Goal: Task Accomplishment & Management: Complete application form

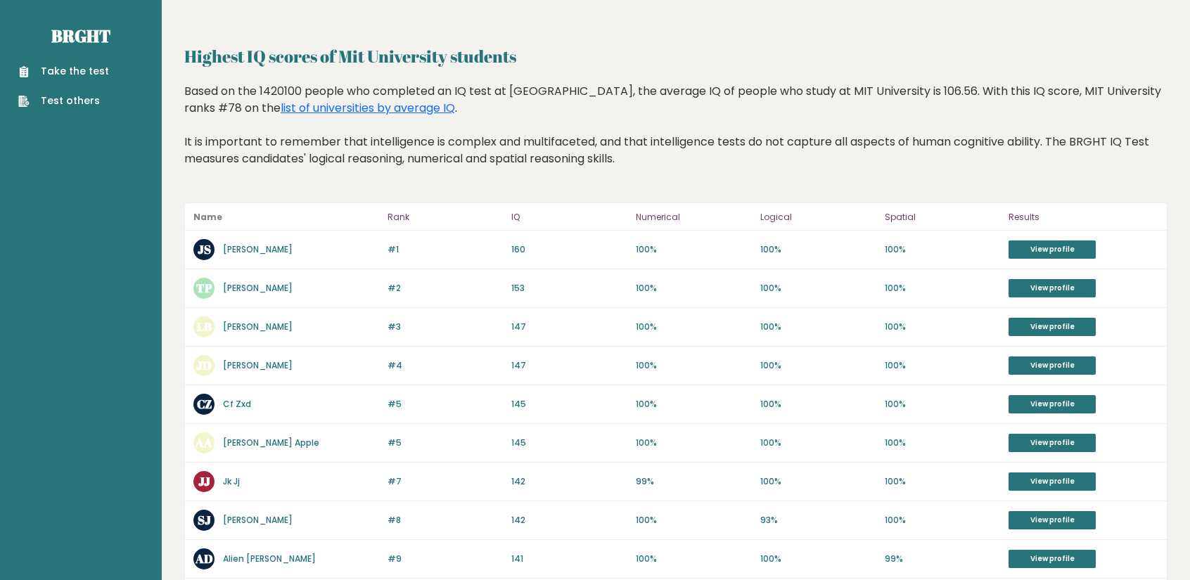
click at [89, 73] on link "Take the test" at bounding box center [63, 71] width 91 height 15
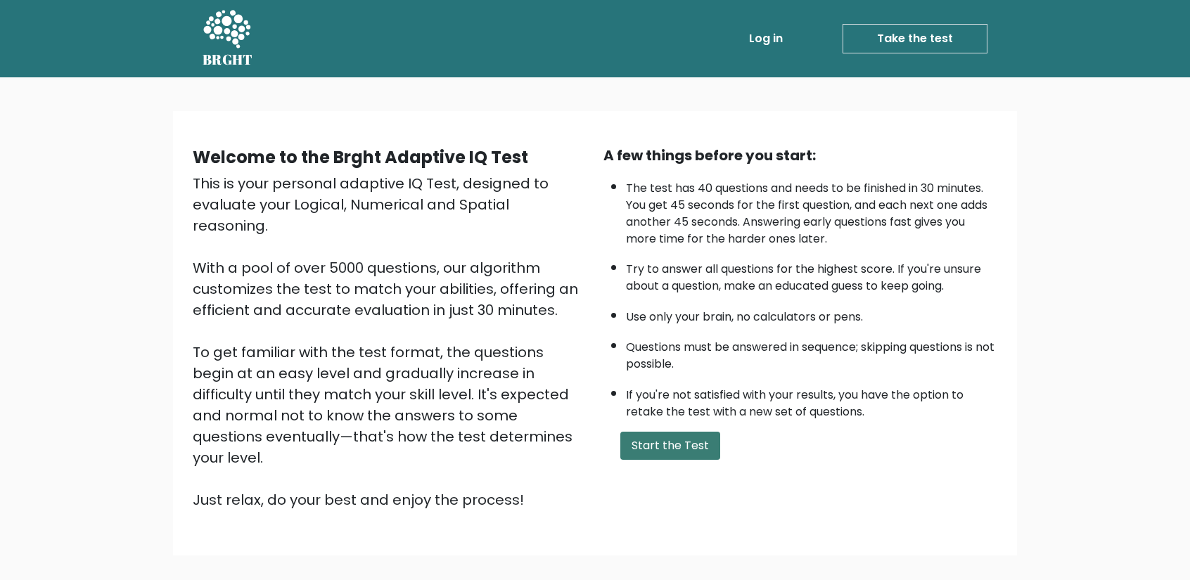
click at [684, 451] on button "Start the Test" at bounding box center [670, 446] width 100 height 28
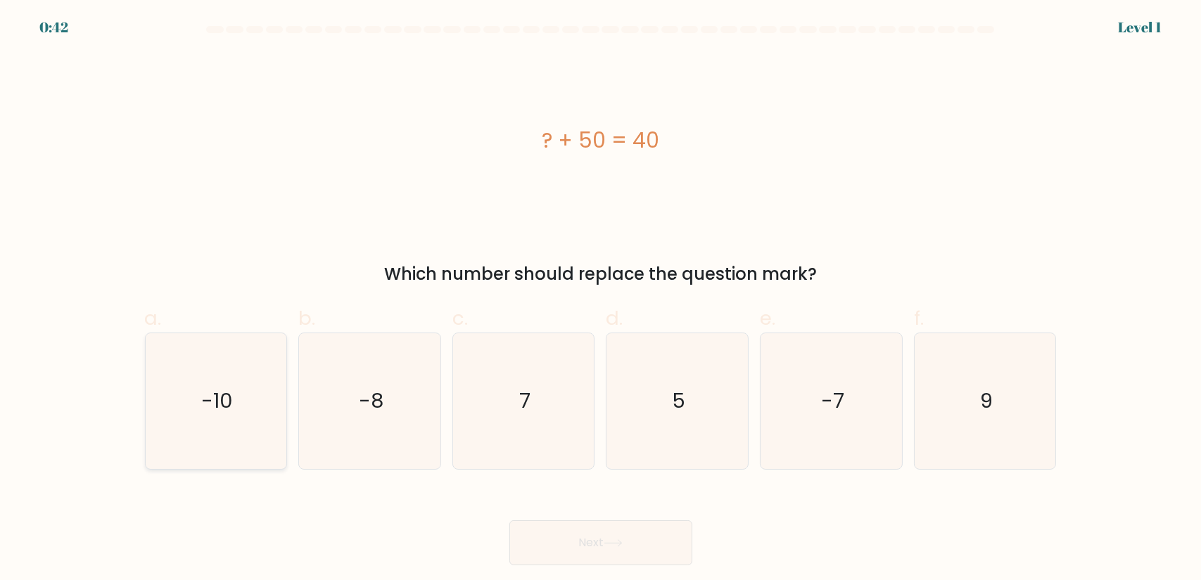
click at [155, 411] on icon "-10" at bounding box center [216, 401] width 136 height 136
click at [601, 300] on input "a. -10" at bounding box center [601, 295] width 1 height 9
radio input "true"
click at [549, 547] on button "Next" at bounding box center [600, 543] width 183 height 45
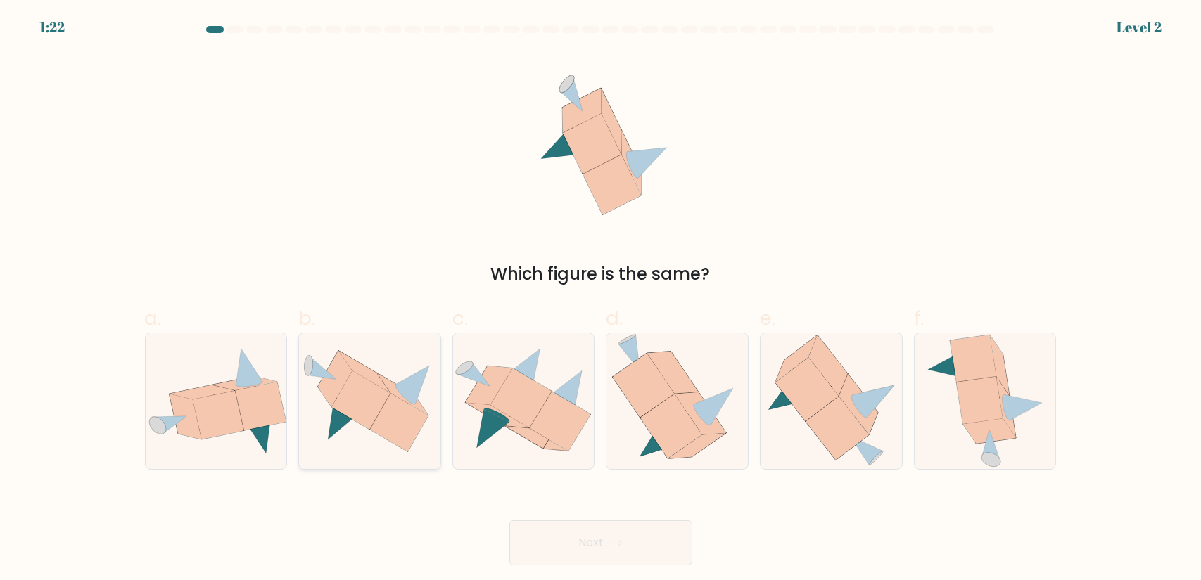
click at [359, 340] on div at bounding box center [369, 401] width 143 height 137
click at [601, 300] on input "b." at bounding box center [601, 295] width 1 height 9
radio input "true"
click at [653, 557] on button "Next" at bounding box center [600, 543] width 183 height 45
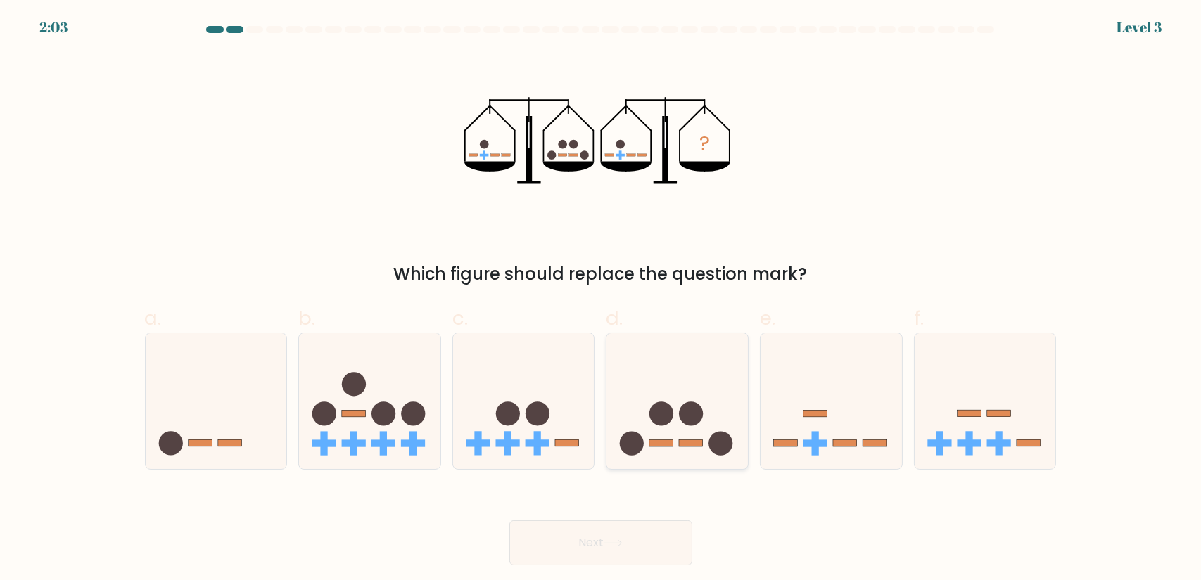
click at [699, 428] on icon at bounding box center [676, 401] width 141 height 117
click at [601, 300] on input "d." at bounding box center [601, 295] width 1 height 9
radio input "true"
drag, startPoint x: 535, startPoint y: 462, endPoint x: 571, endPoint y: 487, distance: 43.9
click at [639, 556] on button "Next" at bounding box center [600, 543] width 183 height 45
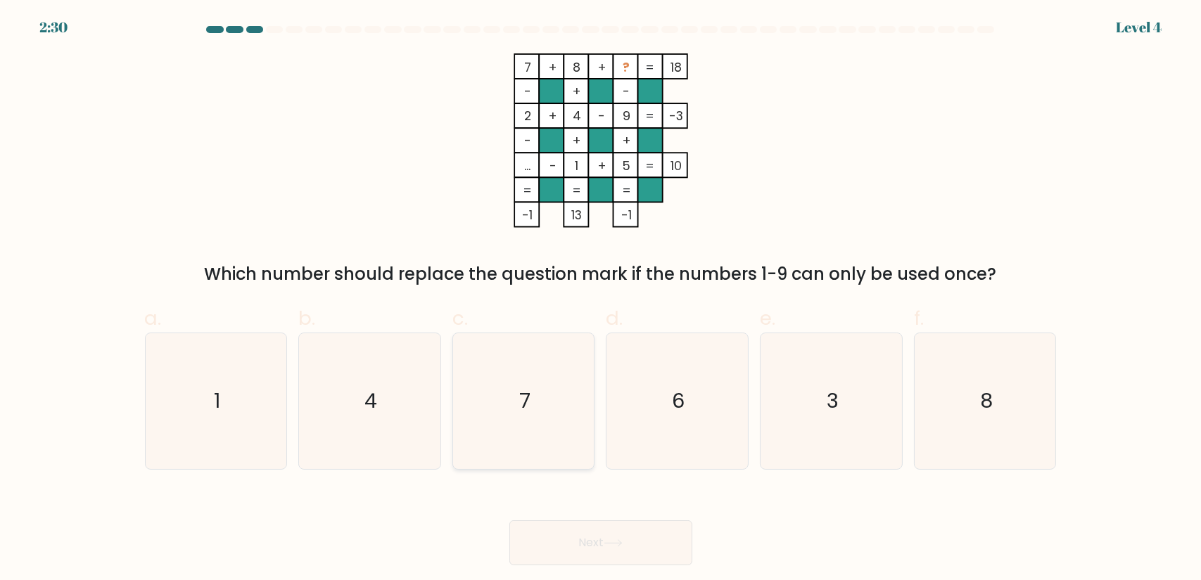
click at [532, 371] on icon "7" at bounding box center [524, 401] width 136 height 136
click at [601, 300] on input "c. 7" at bounding box center [601, 295] width 1 height 9
radio input "true"
click at [792, 378] on icon "3" at bounding box center [831, 401] width 136 height 136
click at [601, 300] on input "e. 3" at bounding box center [601, 295] width 1 height 9
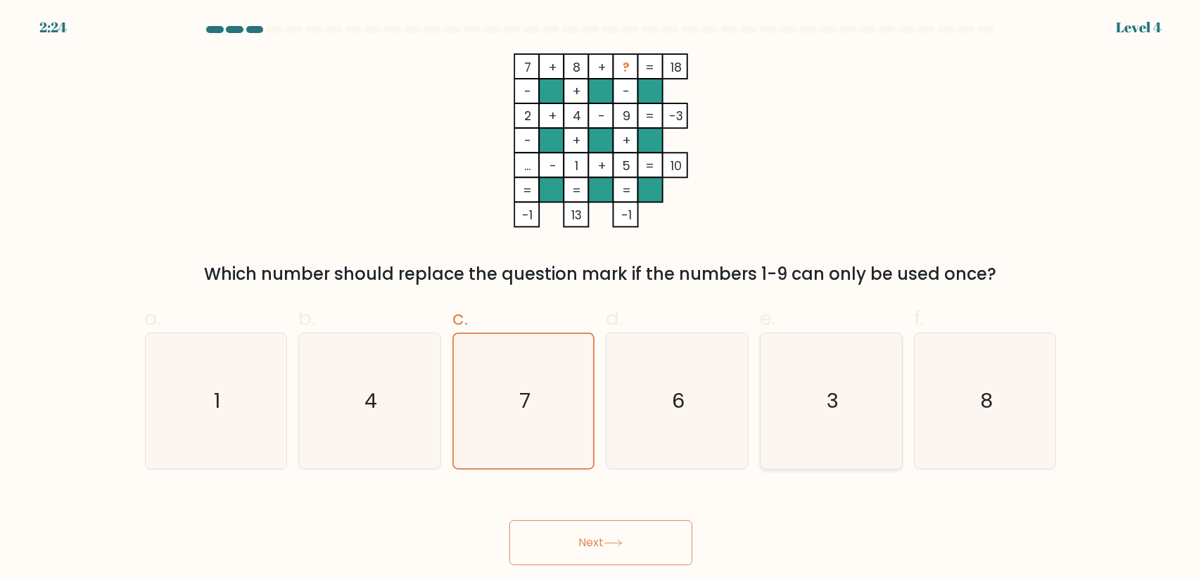
radio input "true"
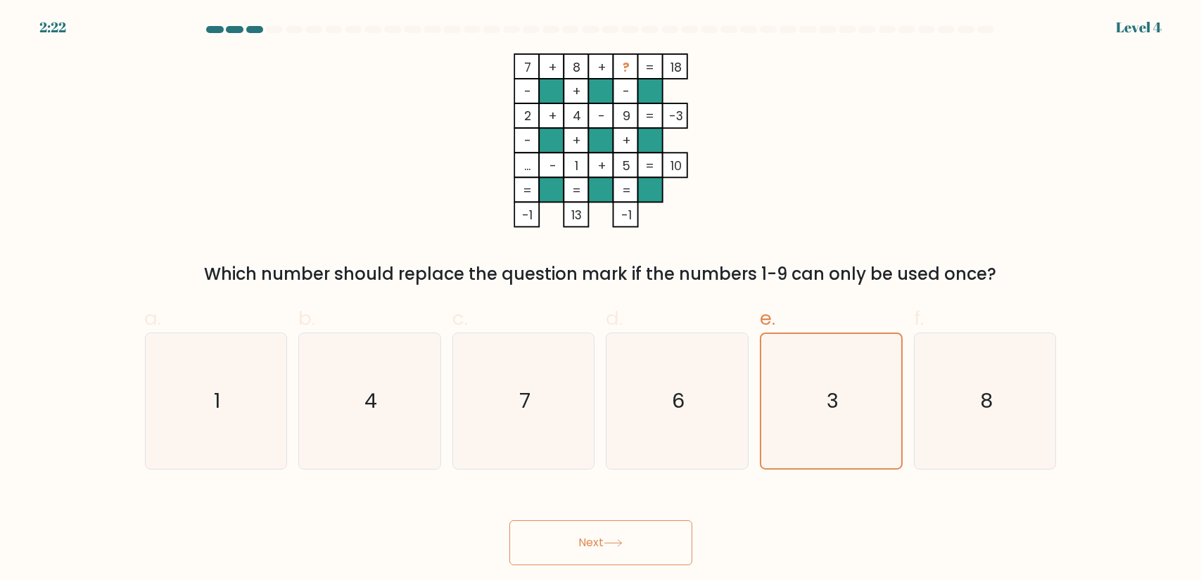
click at [633, 565] on button "Next" at bounding box center [600, 543] width 183 height 45
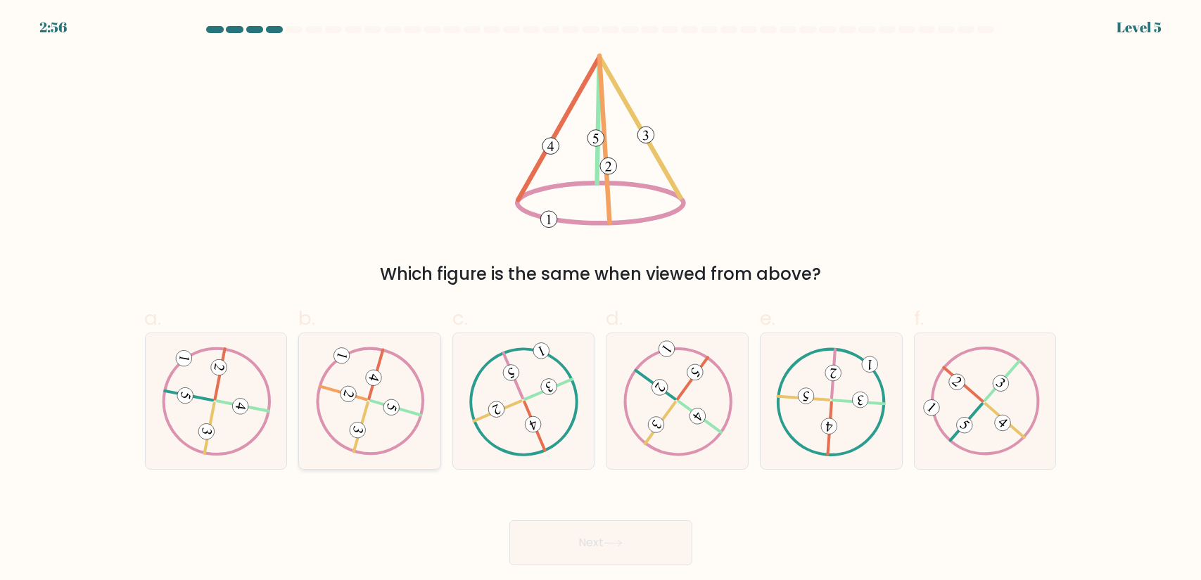
click at [349, 436] on icon at bounding box center [370, 401] width 110 height 108
click at [601, 300] on input "b." at bounding box center [601, 295] width 1 height 9
radio input "true"
click at [619, 544] on icon at bounding box center [613, 544] width 19 height 8
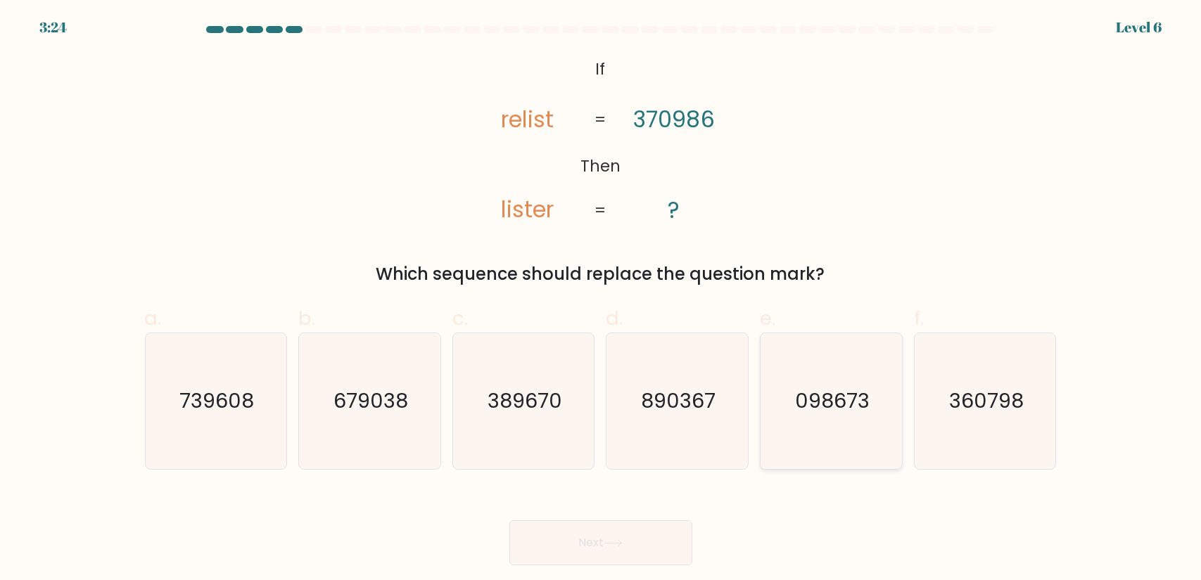
click at [879, 417] on icon "098673" at bounding box center [831, 401] width 136 height 136
click at [601, 300] on input "e. 098673" at bounding box center [601, 295] width 1 height 9
radio input "true"
click at [601, 539] on button "Next" at bounding box center [600, 543] width 183 height 45
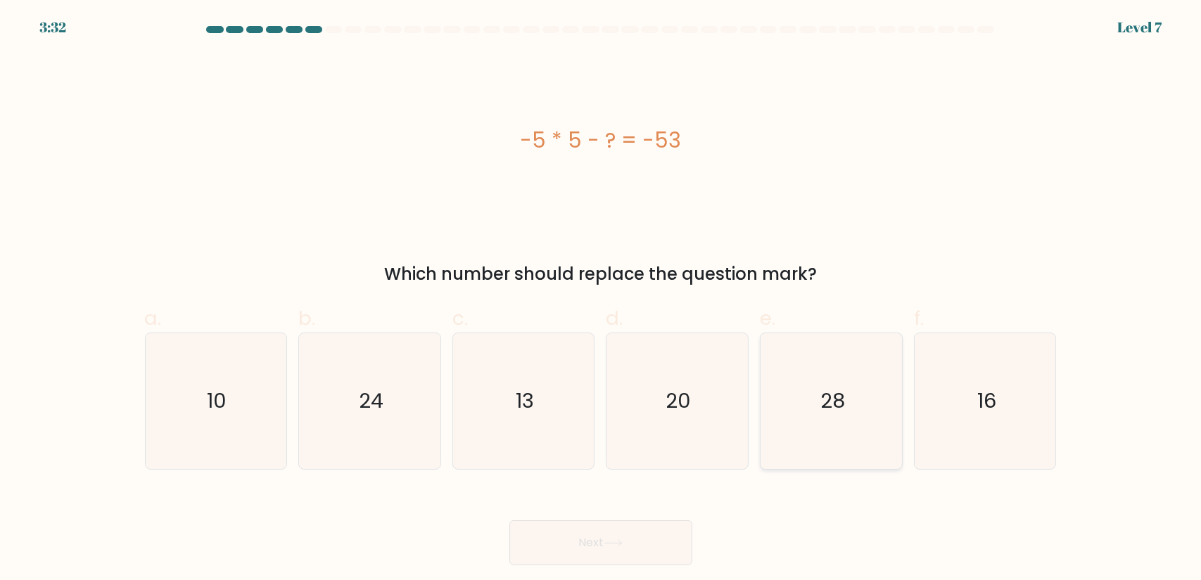
click at [839, 382] on icon "28" at bounding box center [831, 401] width 136 height 136
click at [601, 300] on input "e. 28" at bounding box center [601, 295] width 1 height 9
radio input "true"
click at [571, 529] on button "Next" at bounding box center [600, 543] width 183 height 45
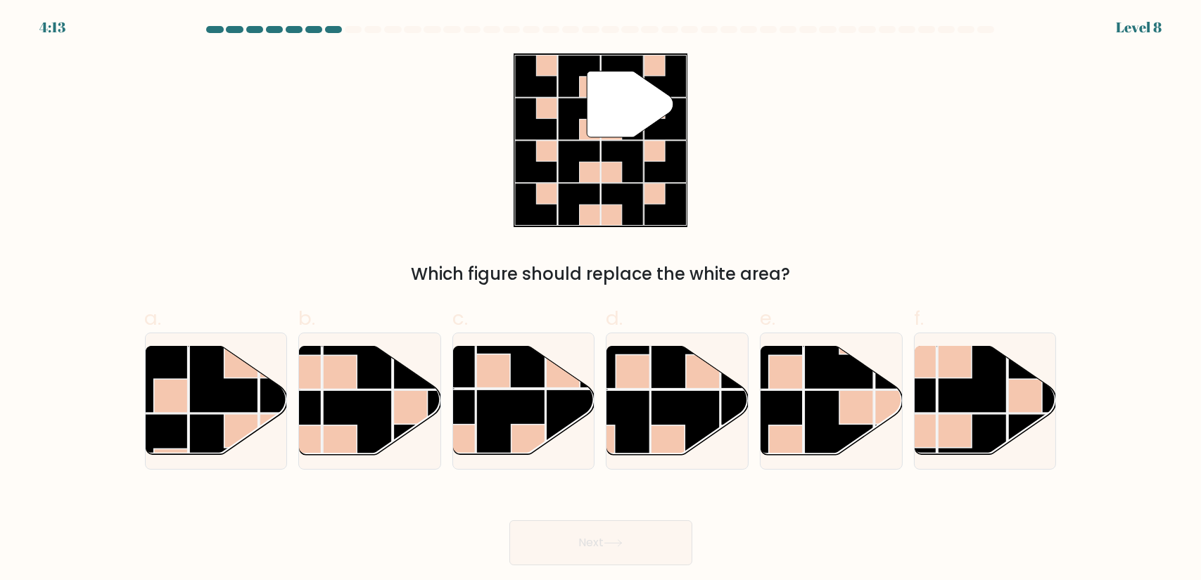
drag, startPoint x: 571, startPoint y: 528, endPoint x: 0, endPoint y: 160, distance: 679.4
click at [0, 160] on form at bounding box center [600, 296] width 1201 height 540
click at [368, 411] on rect at bounding box center [357, 424] width 69 height 69
click at [601, 300] on input "b." at bounding box center [601, 295] width 1 height 9
radio input "true"
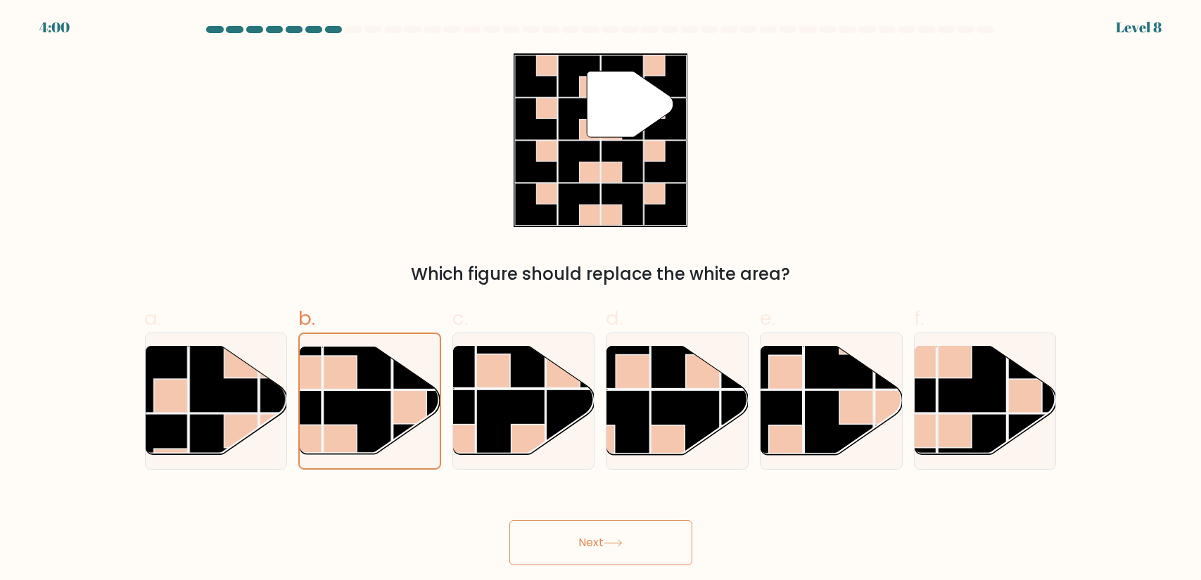
click at [544, 532] on button "Next" at bounding box center [600, 543] width 183 height 45
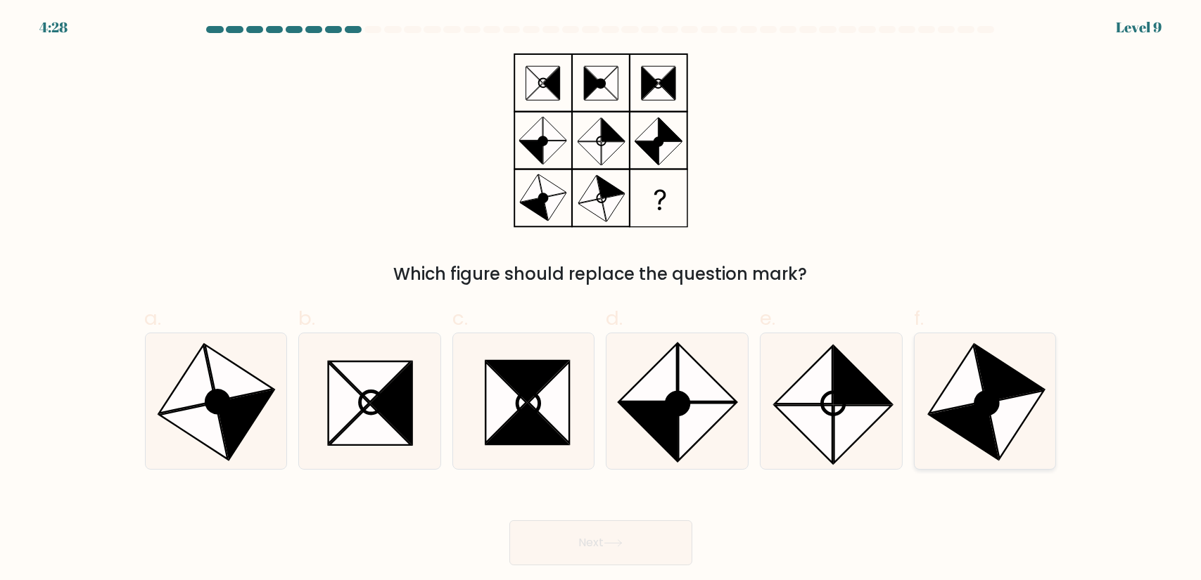
click at [1016, 416] on icon at bounding box center [1015, 424] width 56 height 68
click at [601, 300] on input "f." at bounding box center [601, 295] width 1 height 9
radio input "true"
click at [618, 536] on button "Next" at bounding box center [600, 543] width 183 height 45
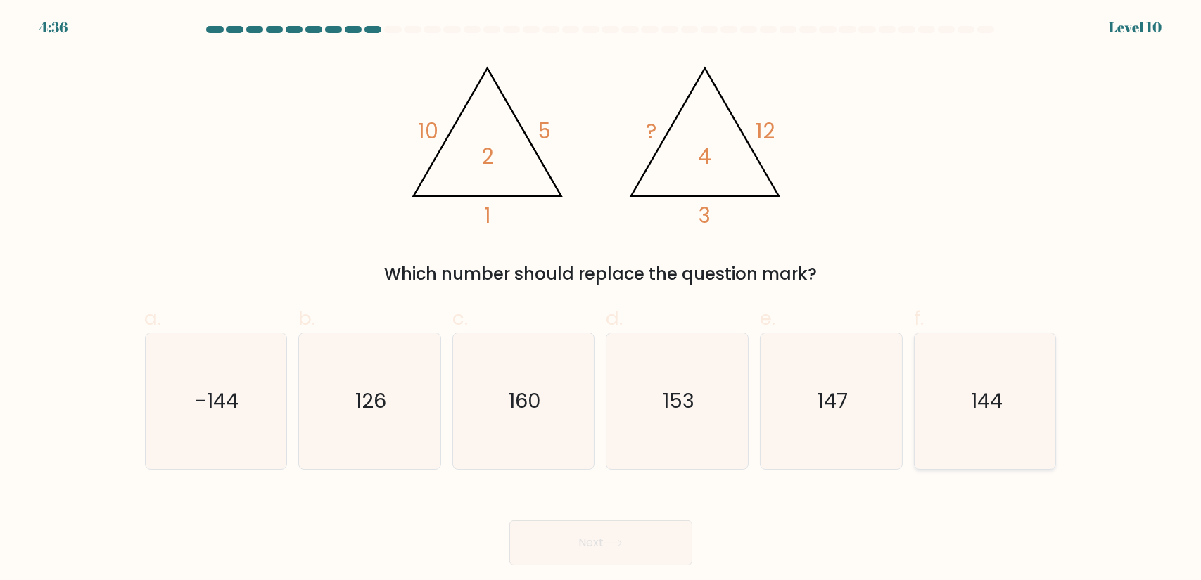
click at [989, 381] on icon "144" at bounding box center [985, 401] width 136 height 136
click at [601, 300] on input "f. 144" at bounding box center [601, 295] width 1 height 9
radio input "true"
click at [593, 553] on button "Next" at bounding box center [600, 543] width 183 height 45
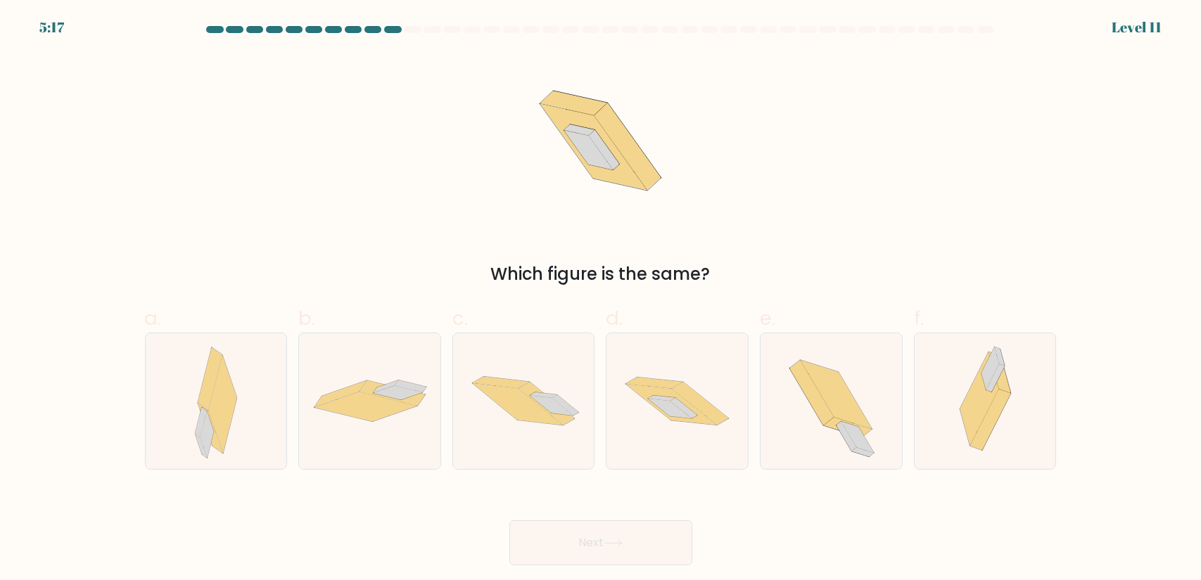
drag, startPoint x: 18, startPoint y: 228, endPoint x: 32, endPoint y: 218, distance: 17.2
click at [689, 438] on icon at bounding box center [676, 402] width 141 height 94
click at [601, 300] on input "d." at bounding box center [601, 295] width 1 height 9
radio input "true"
click at [616, 533] on button "Next" at bounding box center [600, 543] width 183 height 45
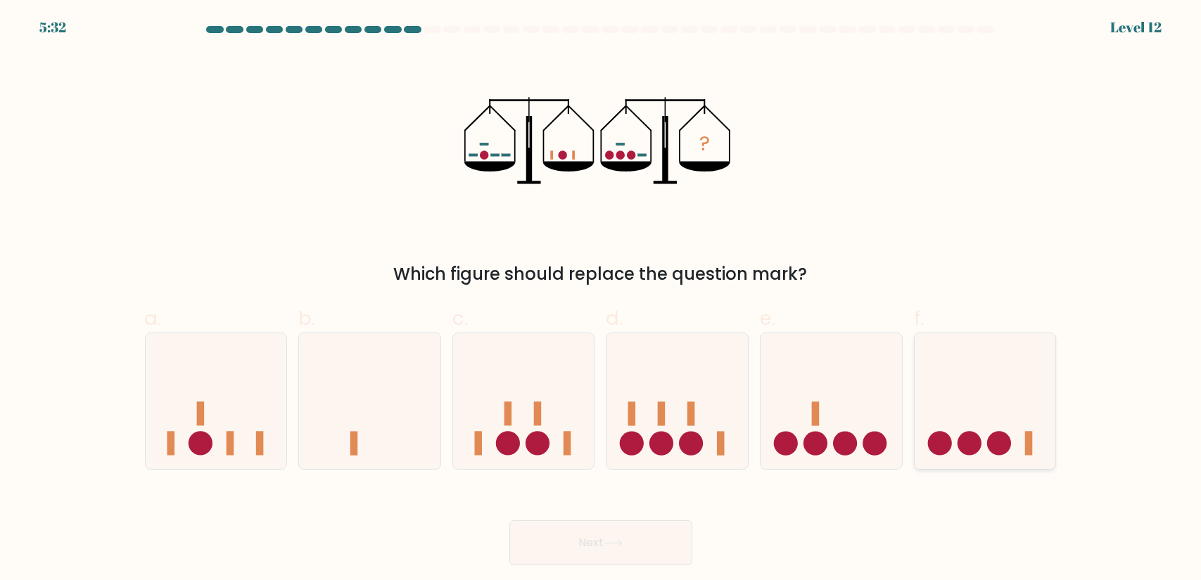
click at [1011, 423] on icon at bounding box center [984, 401] width 141 height 117
click at [601, 300] on input "f." at bounding box center [601, 295] width 1 height 9
radio input "true"
click at [637, 538] on button "Next" at bounding box center [600, 543] width 183 height 45
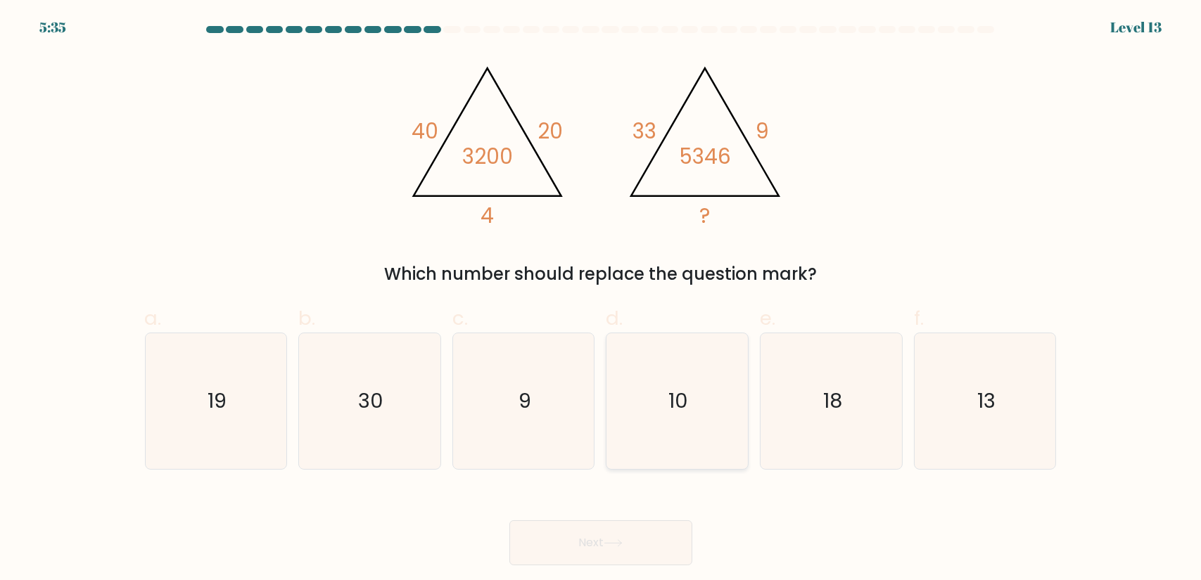
click at [725, 430] on icon "10" at bounding box center [677, 401] width 136 height 136
click at [601, 300] on input "d. 10" at bounding box center [601, 295] width 1 height 9
radio input "true"
click at [604, 541] on button "Next" at bounding box center [600, 543] width 183 height 45
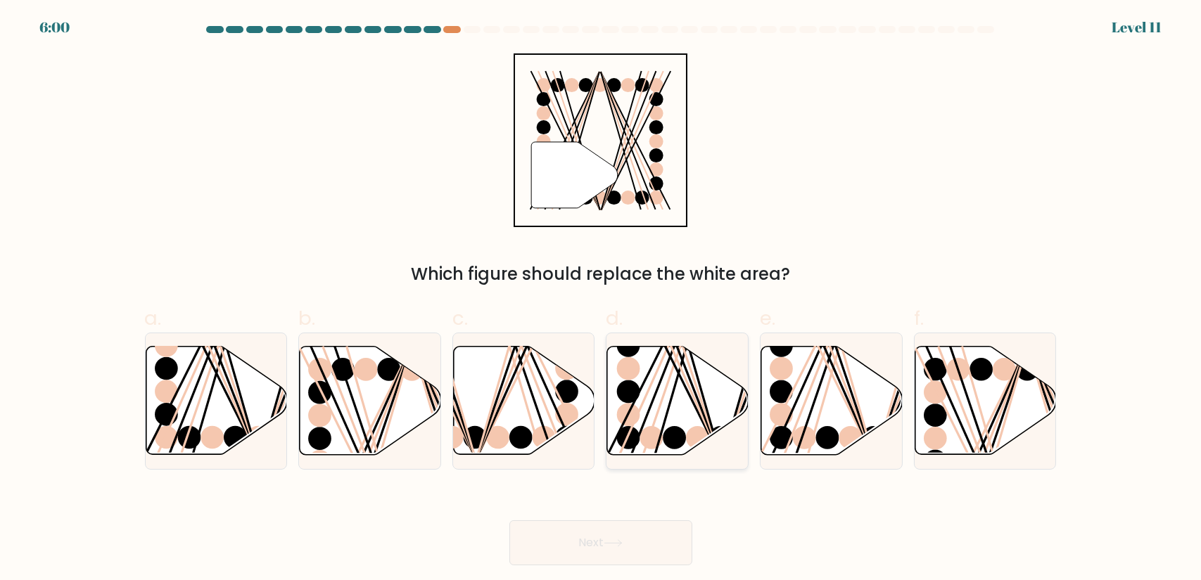
click at [658, 389] on line at bounding box center [675, 344] width 89 height 226
click at [601, 300] on input "d." at bounding box center [601, 295] width 1 height 9
radio input "true"
drag, startPoint x: 647, startPoint y: 544, endPoint x: 801, endPoint y: 533, distance: 154.5
click at [801, 533] on div "Next" at bounding box center [600, 526] width 929 height 79
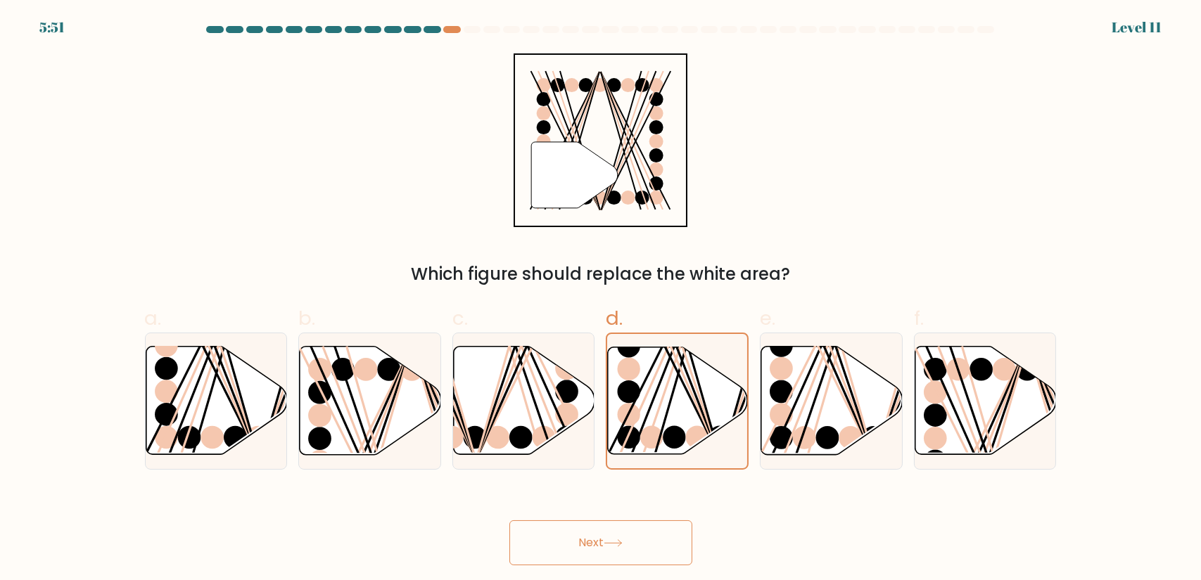
click at [661, 558] on button "Next" at bounding box center [600, 543] width 183 height 45
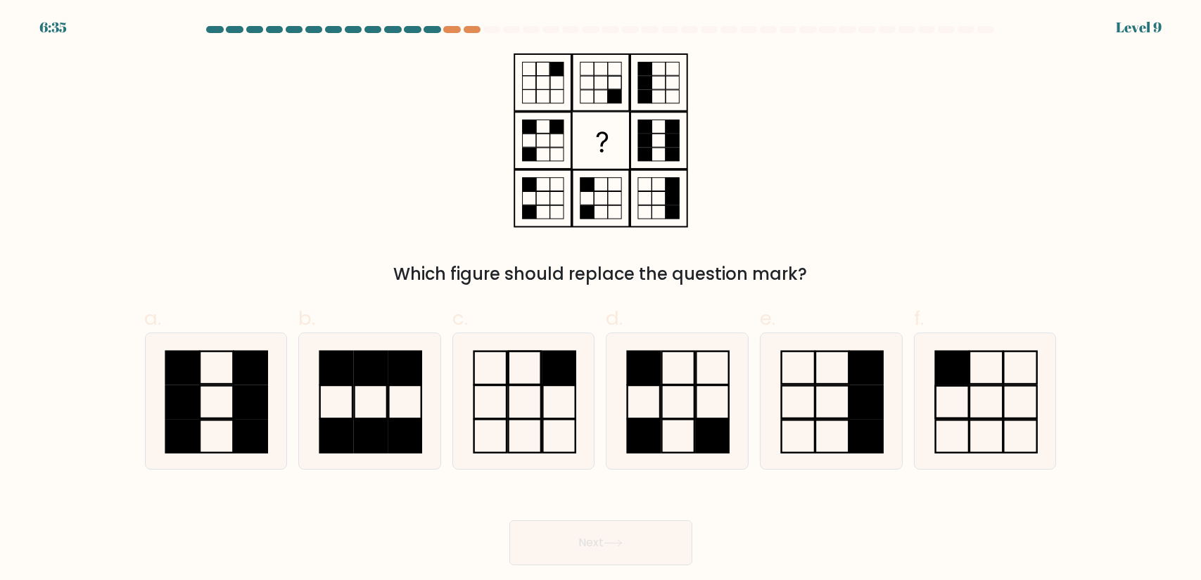
drag, startPoint x: 123, startPoint y: 280, endPoint x: 48, endPoint y: 277, distance: 75.3
click at [650, 389] on icon at bounding box center [677, 401] width 136 height 136
click at [601, 300] on input "d." at bounding box center [601, 295] width 1 height 9
radio input "true"
click at [639, 538] on button "Next" at bounding box center [600, 543] width 183 height 45
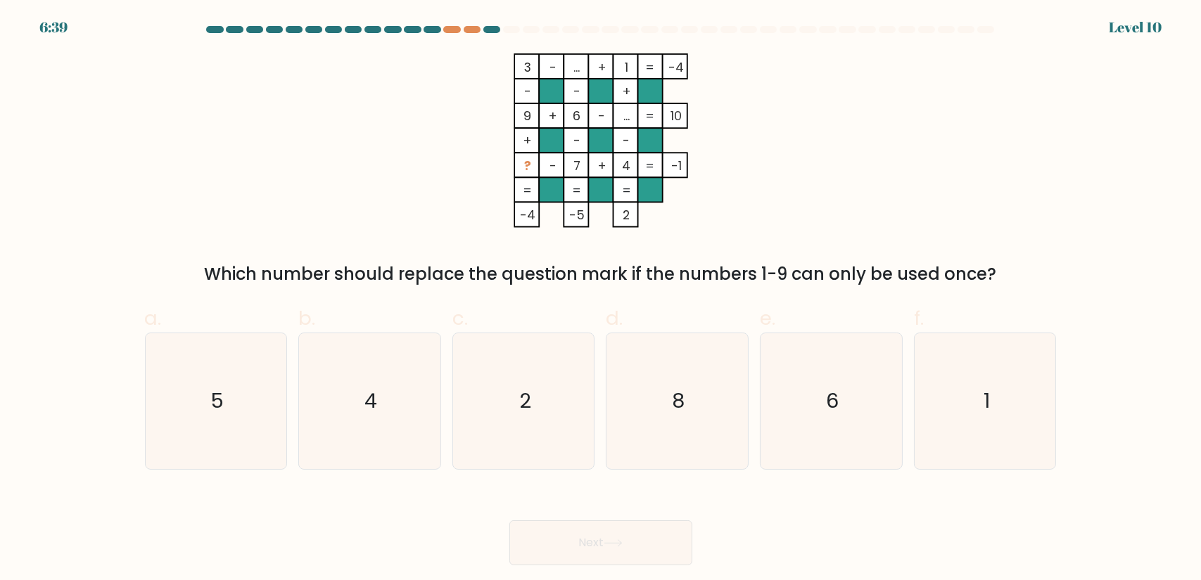
drag, startPoint x: 611, startPoint y: 113, endPoint x: 497, endPoint y: 84, distance: 117.4
click at [473, 30] on div at bounding box center [472, 29] width 17 height 7
click at [478, 326] on label "c. 2" at bounding box center [523, 387] width 143 height 166
click at [601, 300] on input "c. 2" at bounding box center [601, 295] width 1 height 9
radio input "true"
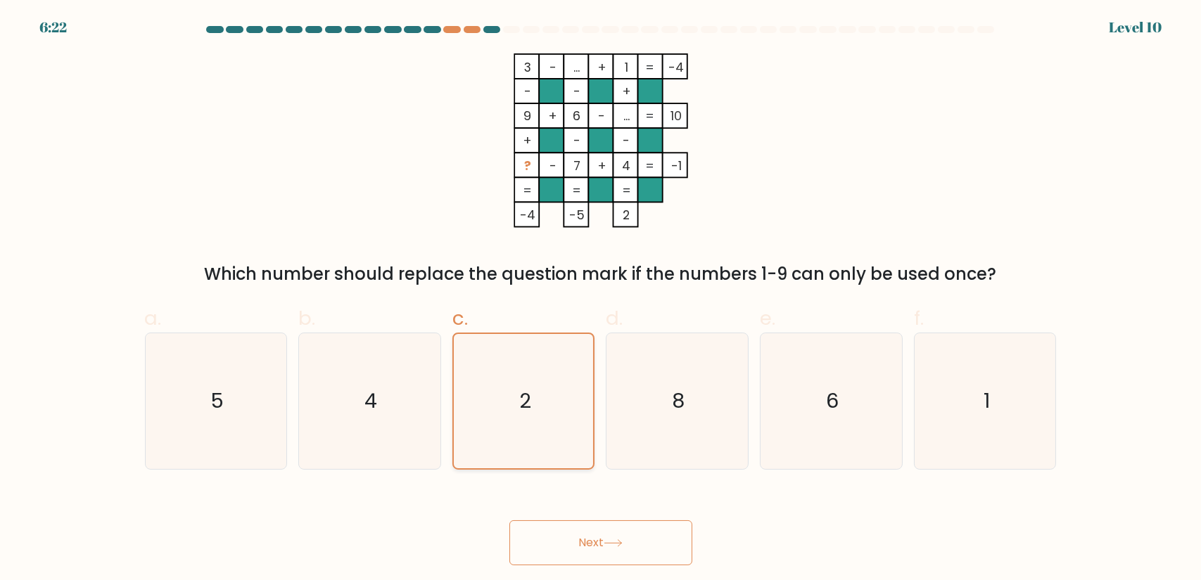
click at [485, 356] on icon "2" at bounding box center [524, 401] width 134 height 134
click at [601, 300] on input "c. 2" at bounding box center [601, 295] width 1 height 9
click at [560, 524] on button "Next" at bounding box center [600, 543] width 183 height 45
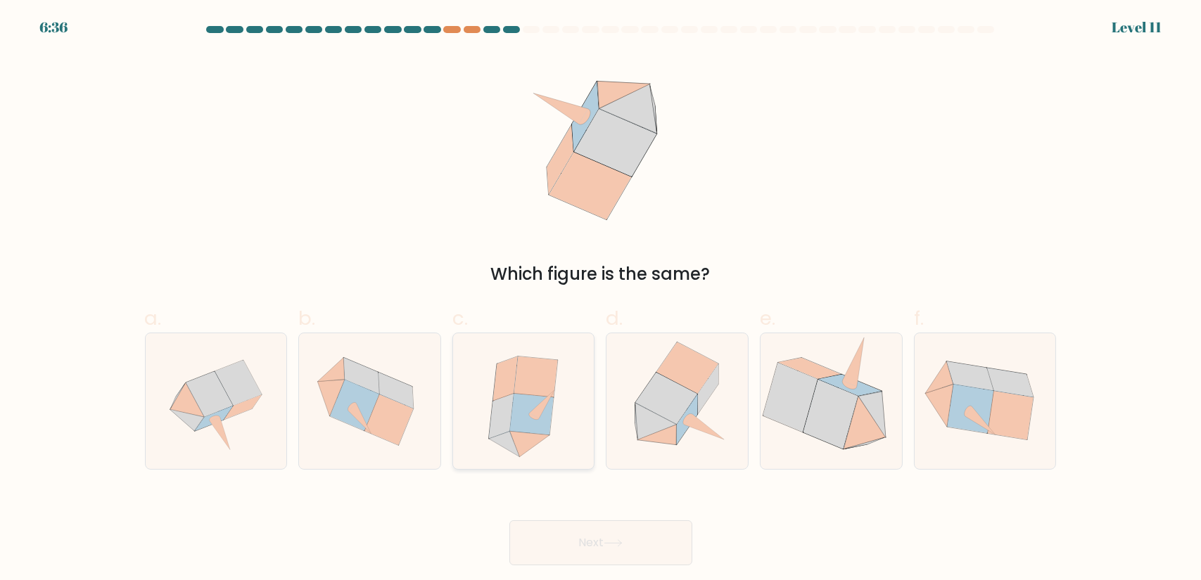
click at [520, 369] on icon at bounding box center [536, 377] width 44 height 41
click at [601, 300] on input "c." at bounding box center [601, 295] width 1 height 9
radio input "true"
click at [622, 547] on icon at bounding box center [613, 544] width 19 height 8
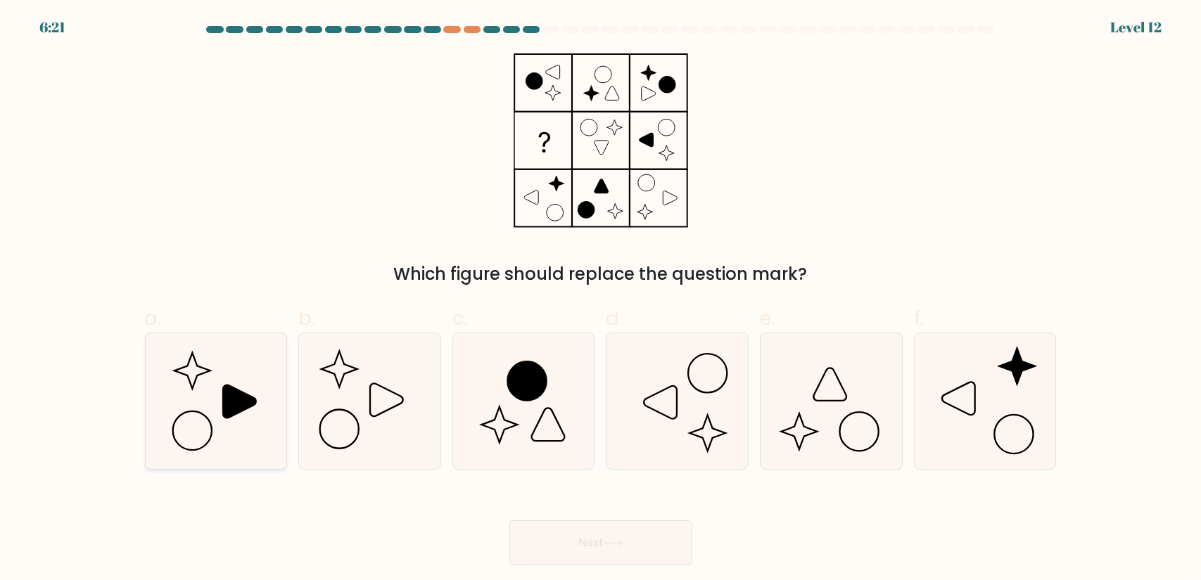
click at [264, 416] on icon at bounding box center [216, 401] width 136 height 136
click at [601, 300] on input "a." at bounding box center [601, 295] width 1 height 9
radio input "true"
click at [504, 540] on div "Next" at bounding box center [600, 526] width 929 height 79
click at [528, 547] on button "Next" at bounding box center [600, 543] width 183 height 45
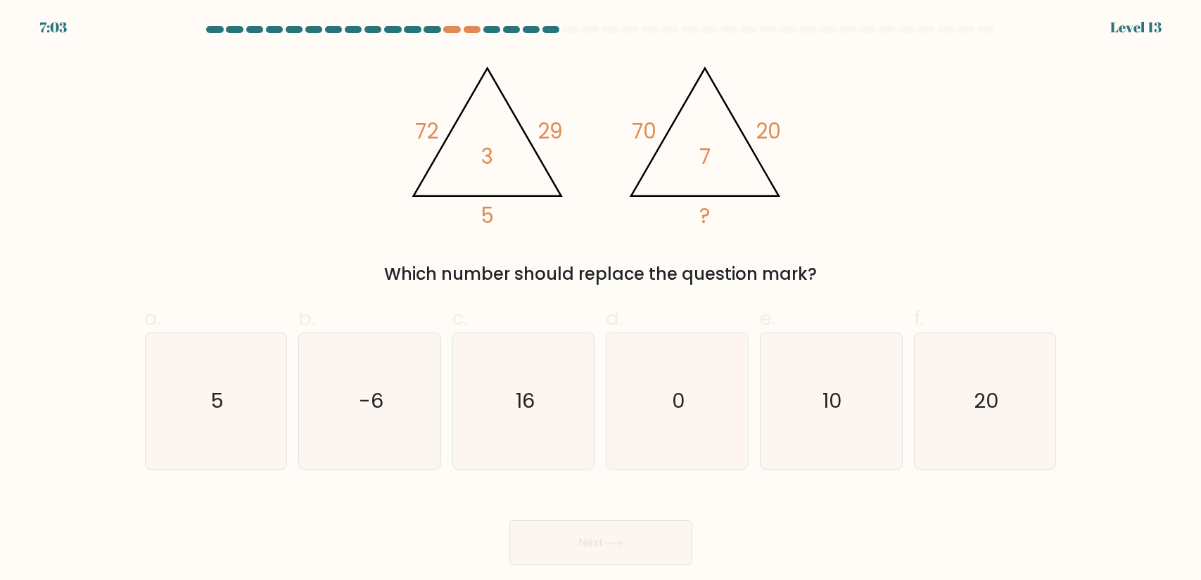
drag, startPoint x: 32, startPoint y: 275, endPoint x: 20, endPoint y: 268, distance: 13.3
click at [796, 416] on icon "10" at bounding box center [831, 401] width 136 height 136
click at [601, 300] on input "e. 10" at bounding box center [601, 295] width 1 height 9
radio input "true"
click at [666, 535] on button "Next" at bounding box center [600, 543] width 183 height 45
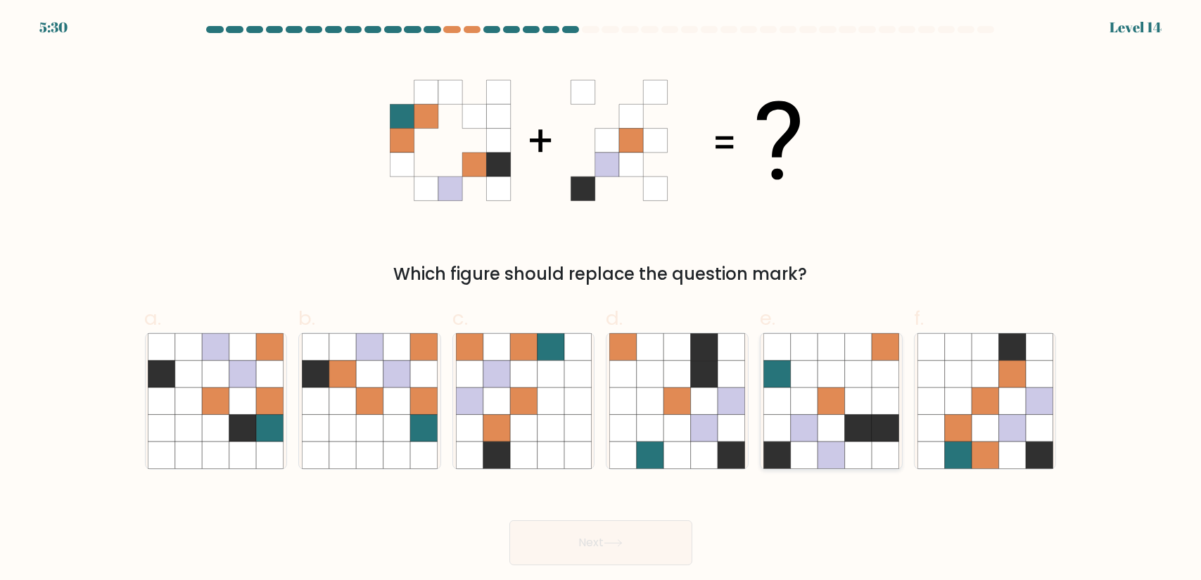
click at [817, 442] on icon at bounding box center [804, 455] width 27 height 27
click at [601, 300] on input "e." at bounding box center [601, 295] width 1 height 9
radio input "true"
click at [630, 540] on button "Next" at bounding box center [600, 543] width 183 height 45
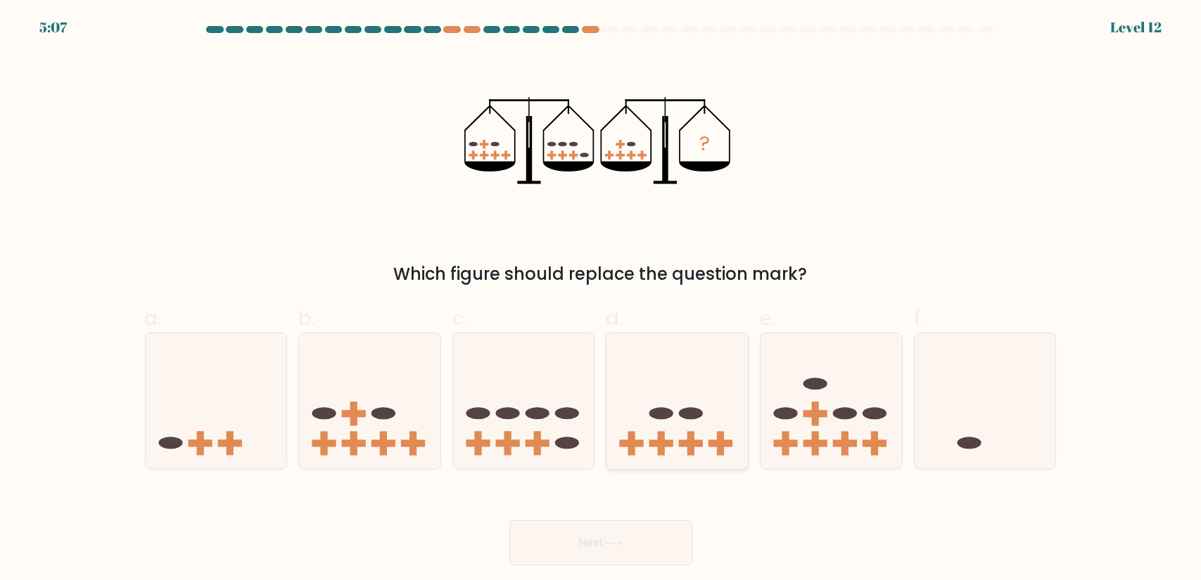
click at [695, 437] on icon at bounding box center [676, 401] width 141 height 117
click at [601, 300] on input "d." at bounding box center [601, 295] width 1 height 9
radio input "true"
click at [653, 543] on button "Next" at bounding box center [600, 543] width 183 height 45
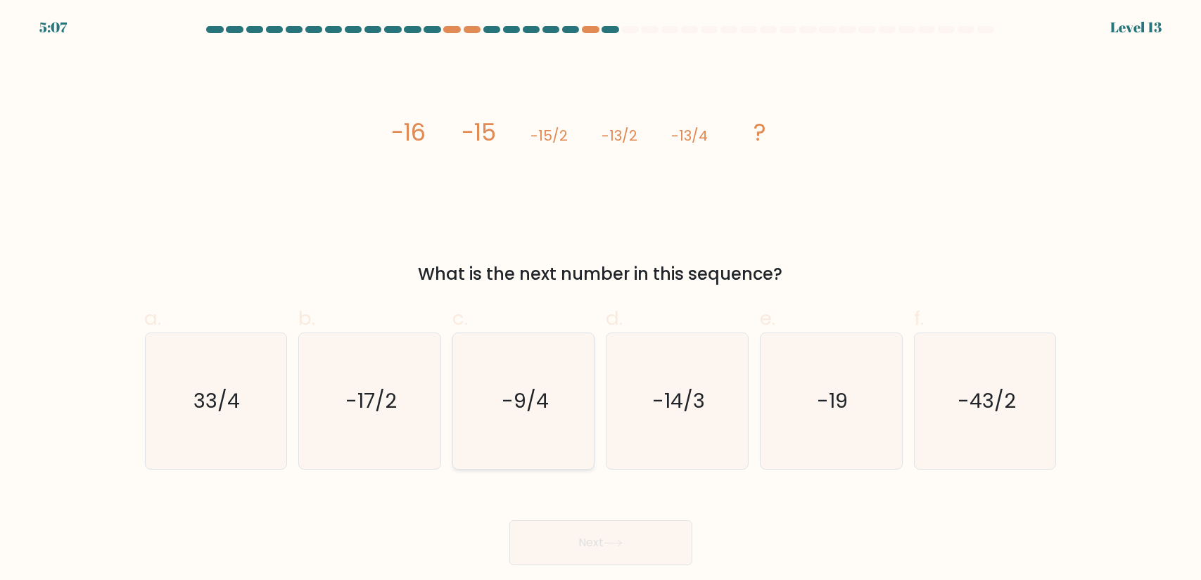
click at [559, 436] on icon "-9/4" at bounding box center [524, 401] width 136 height 136
click at [601, 300] on input "c. -9/4" at bounding box center [601, 295] width 1 height 9
radio input "true"
click at [589, 558] on button "Next" at bounding box center [600, 543] width 183 height 45
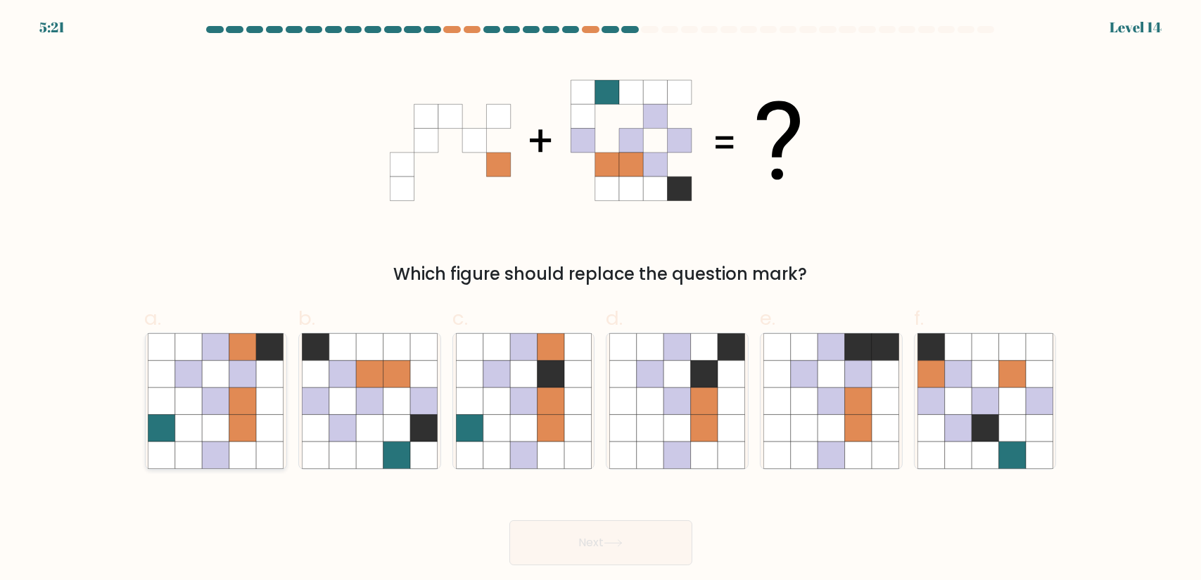
click at [186, 407] on icon at bounding box center [188, 401] width 27 height 27
click at [601, 300] on input "a." at bounding box center [601, 295] width 1 height 9
radio input "true"
click at [639, 547] on button "Next" at bounding box center [600, 543] width 183 height 45
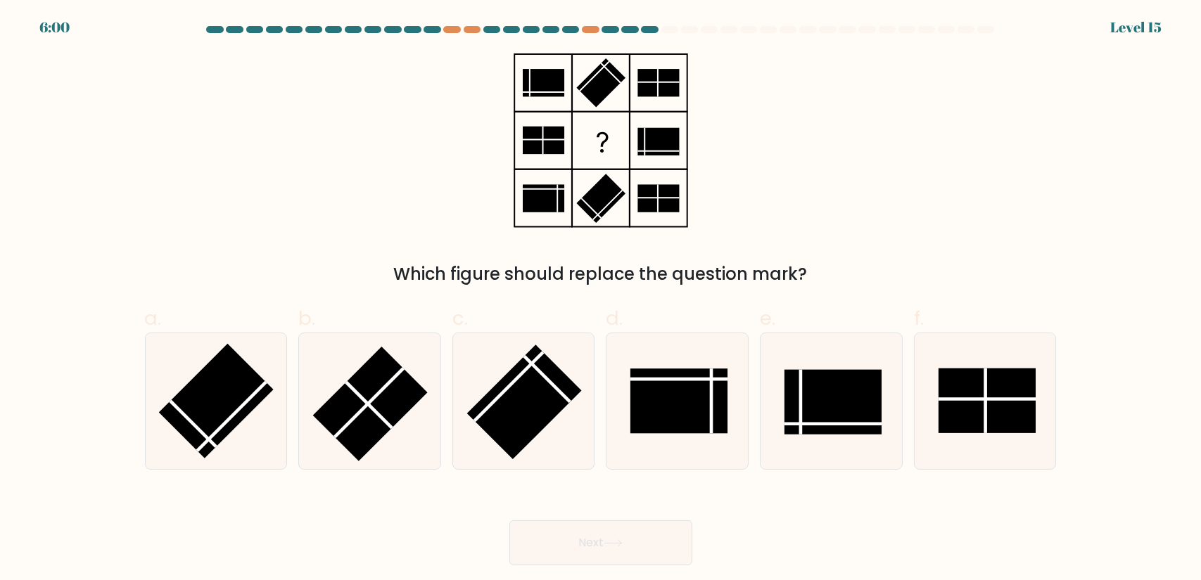
drag, startPoint x: 318, startPoint y: 211, endPoint x: 348, endPoint y: 212, distance: 29.6
click at [545, 376] on line at bounding box center [547, 379] width 46 height 46
click at [601, 300] on input "c." at bounding box center [601, 295] width 1 height 9
radio input "true"
click at [616, 540] on icon at bounding box center [613, 544] width 19 height 8
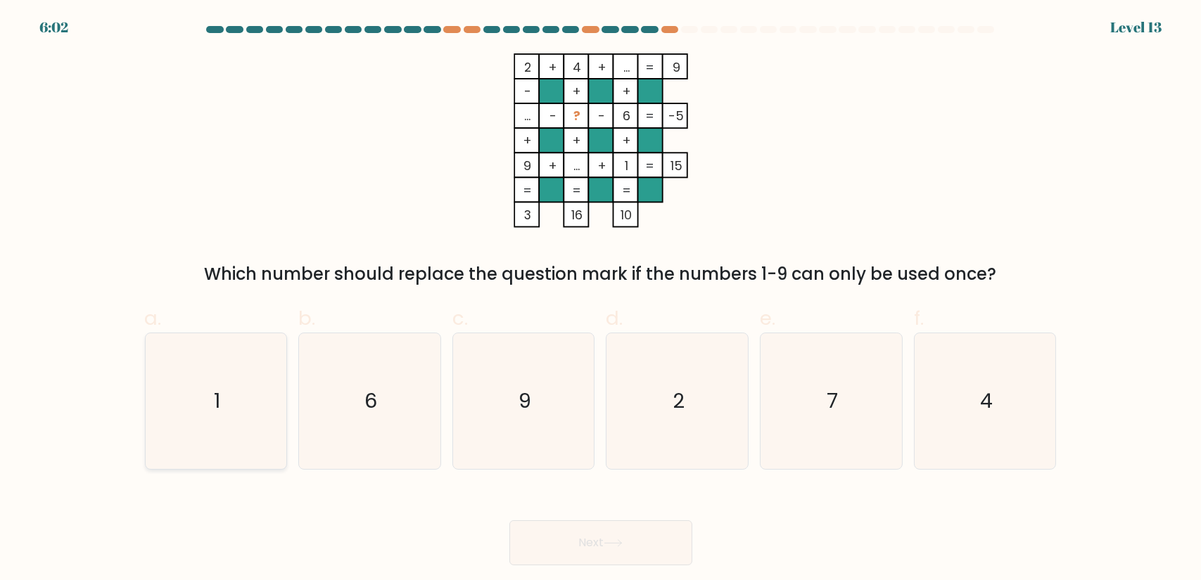
click at [177, 369] on icon "1" at bounding box center [216, 401] width 136 height 136
click at [601, 300] on input "a. 1" at bounding box center [601, 295] width 1 height 9
radio input "true"
click at [577, 551] on button "Next" at bounding box center [600, 543] width 183 height 45
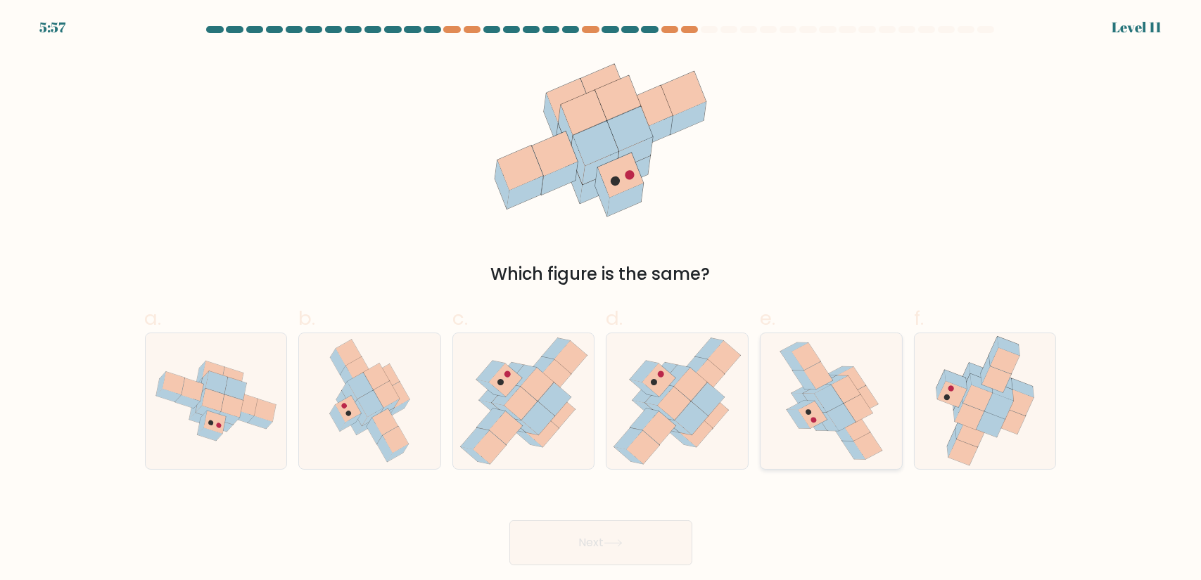
drag, startPoint x: 856, startPoint y: 397, endPoint x: 776, endPoint y: 452, distance: 97.2
click at [856, 397] on icon at bounding box center [846, 389] width 30 height 27
click at [601, 300] on input "e." at bounding box center [601, 295] width 1 height 9
radio input "true"
click at [639, 540] on button "Next" at bounding box center [600, 543] width 183 height 45
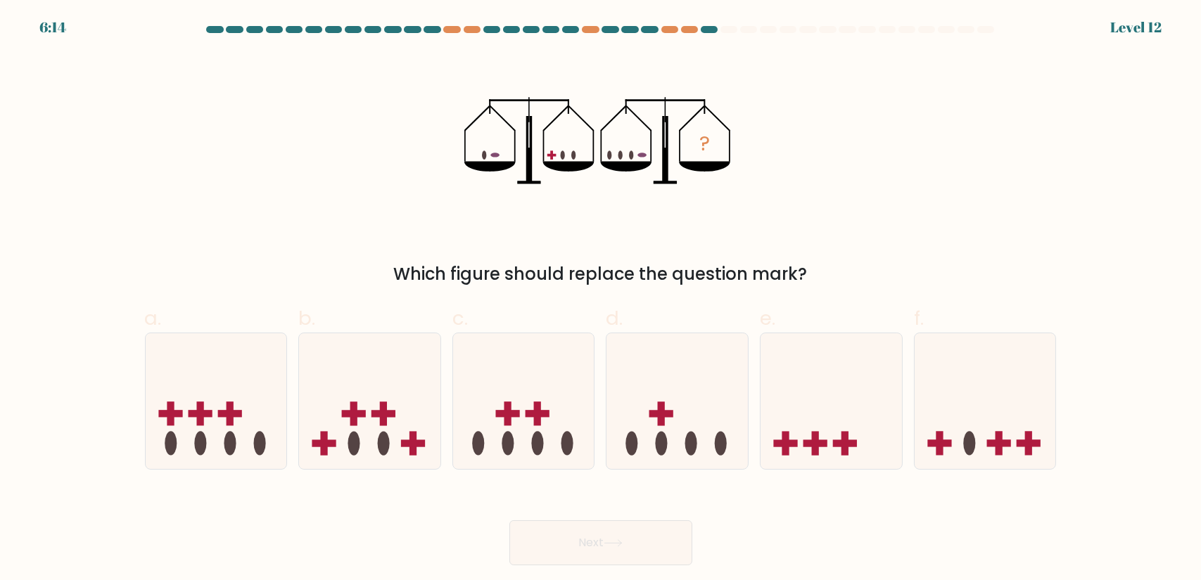
click at [597, 389] on div "c." at bounding box center [524, 387] width 154 height 166
click at [655, 400] on icon at bounding box center [676, 401] width 141 height 117
click at [601, 300] on input "d." at bounding box center [601, 295] width 1 height 9
radio input "true"
click at [606, 543] on button "Next" at bounding box center [600, 543] width 183 height 45
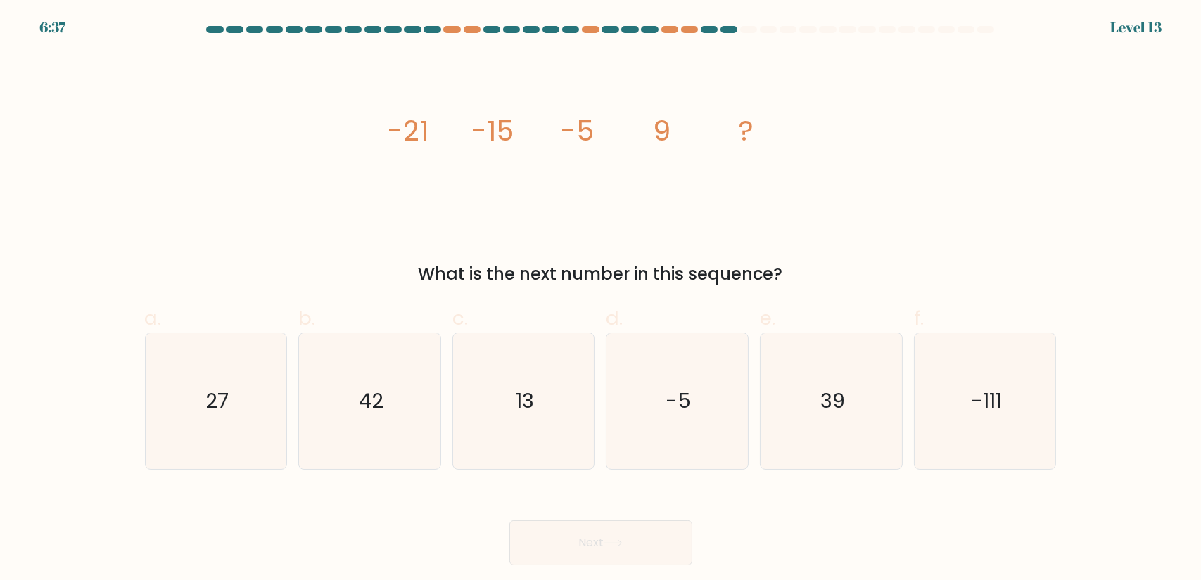
drag, startPoint x: 194, startPoint y: 411, endPoint x: 428, endPoint y: 485, distance: 244.9
click at [194, 411] on icon "27" at bounding box center [216, 401] width 136 height 136
click at [601, 300] on input "a. 27" at bounding box center [601, 295] width 1 height 9
radio input "true"
click at [622, 550] on button "Next" at bounding box center [600, 543] width 183 height 45
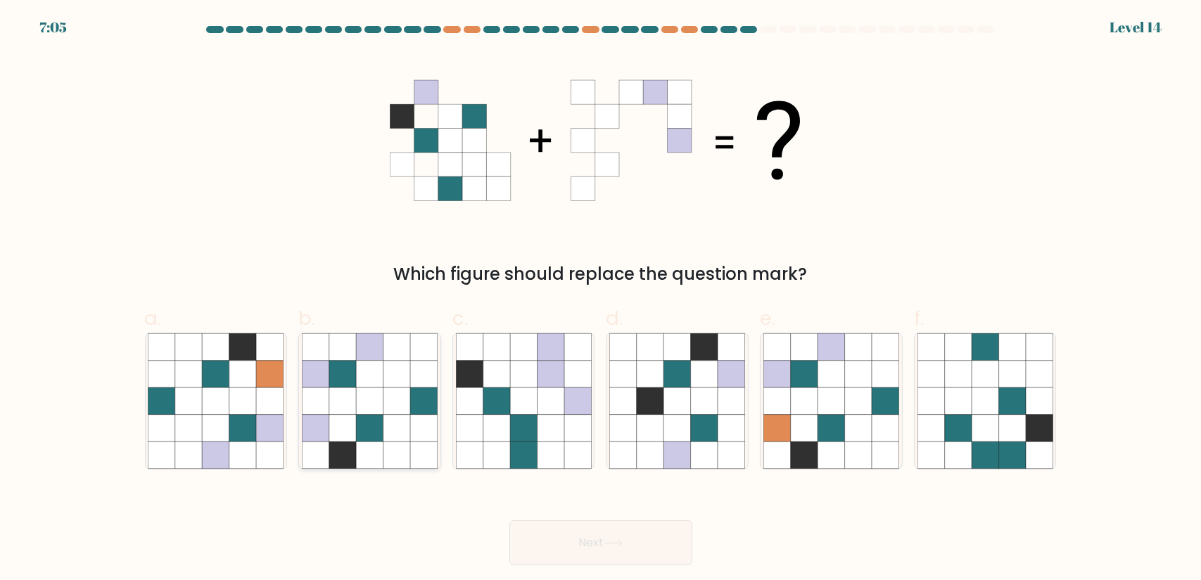
click at [376, 389] on icon at bounding box center [369, 401] width 27 height 27
click at [601, 300] on input "b." at bounding box center [601, 295] width 1 height 9
radio input "true"
click at [647, 559] on button "Next" at bounding box center [600, 543] width 183 height 45
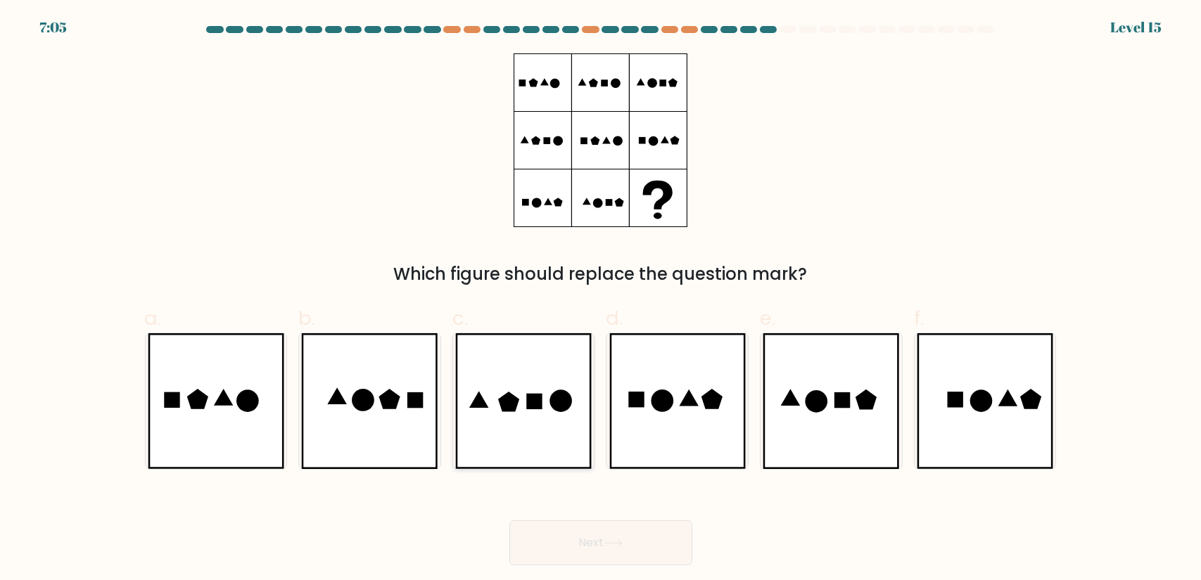
drag, startPoint x: 497, startPoint y: 410, endPoint x: 540, endPoint y: 466, distance: 71.2
click at [497, 410] on icon at bounding box center [523, 401] width 136 height 136
click at [601, 300] on input "c." at bounding box center [601, 295] width 1 height 9
radio input "true"
click at [586, 535] on button "Next" at bounding box center [600, 543] width 183 height 45
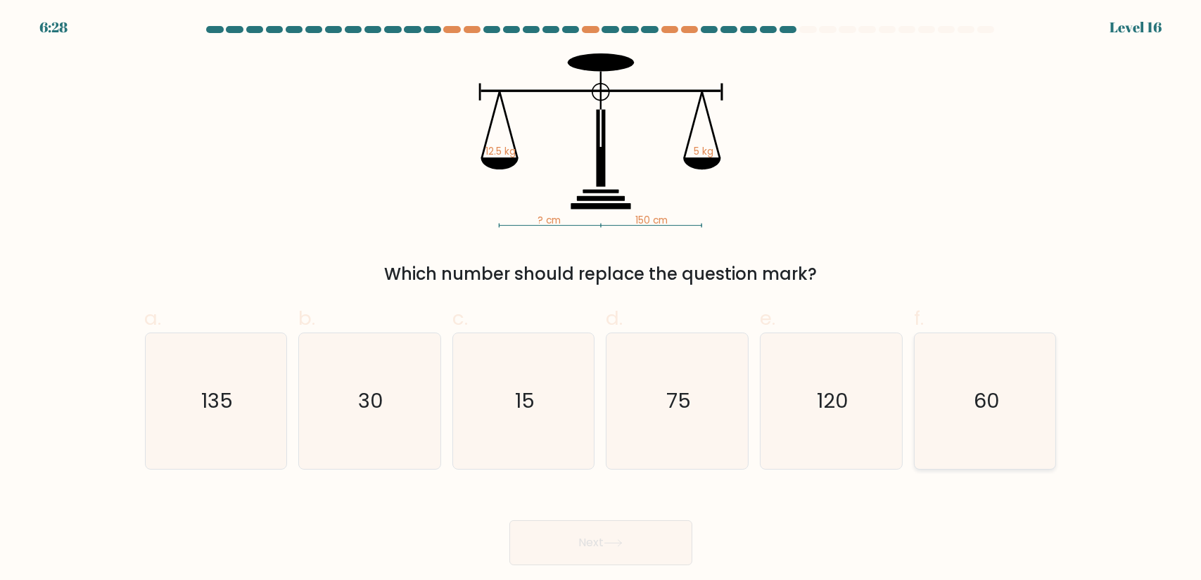
click at [1032, 431] on icon "60" at bounding box center [985, 401] width 136 height 136
click at [601, 300] on input "f. 60" at bounding box center [601, 295] width 1 height 9
radio input "true"
click at [647, 544] on button "Next" at bounding box center [600, 543] width 183 height 45
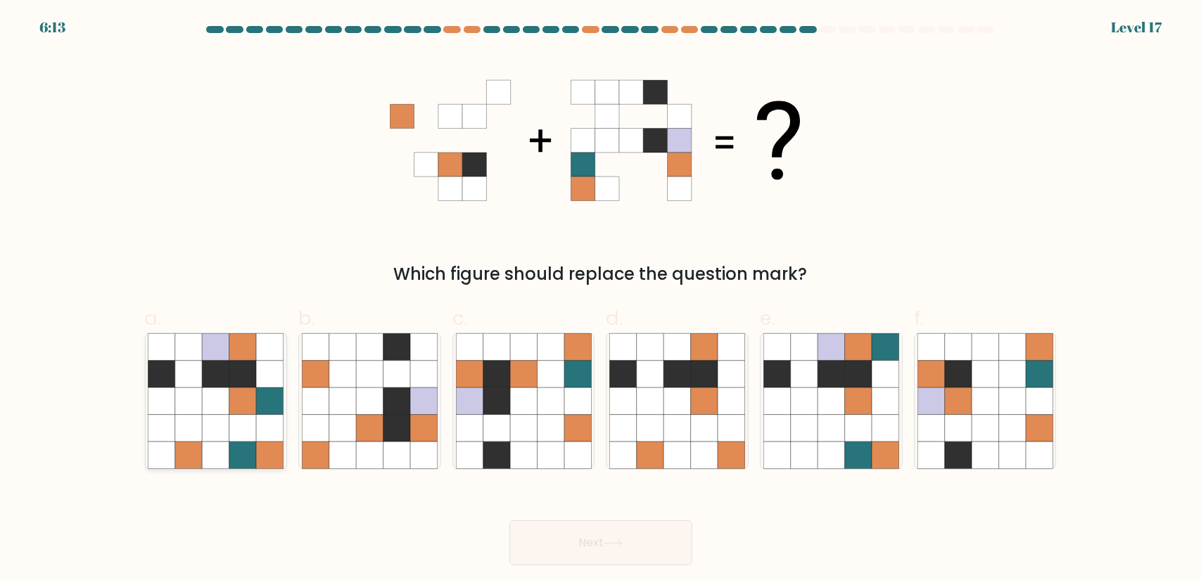
click at [207, 421] on icon at bounding box center [216, 428] width 27 height 27
click at [601, 300] on input "a." at bounding box center [601, 295] width 1 height 9
radio input "true"
click at [652, 544] on button "Next" at bounding box center [600, 543] width 183 height 45
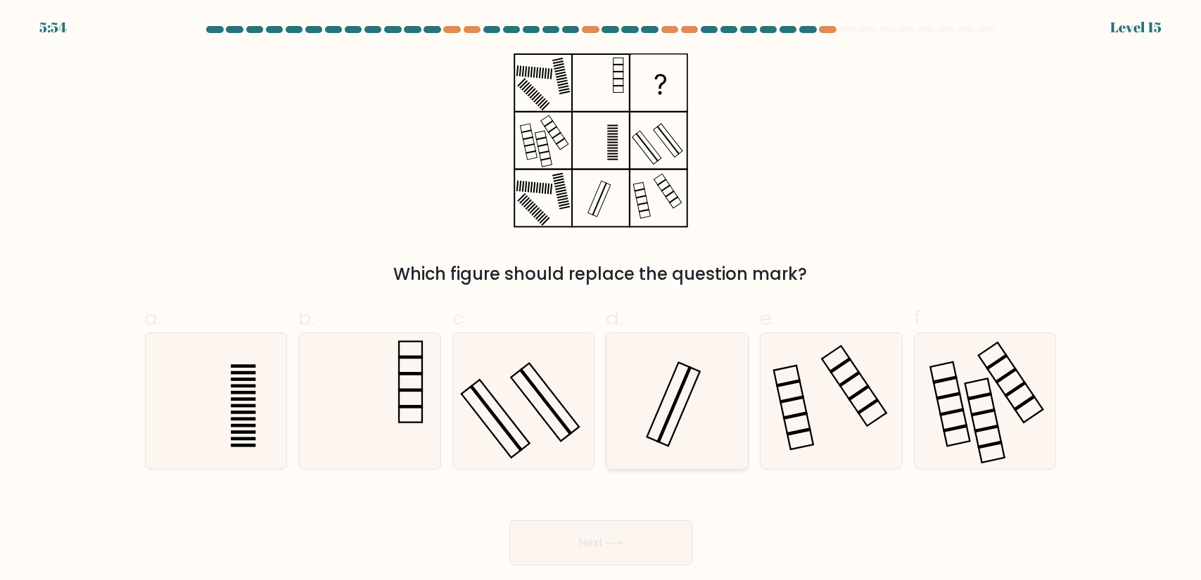
click at [699, 450] on icon at bounding box center [677, 401] width 136 height 136
click at [601, 300] on input "d." at bounding box center [601, 295] width 1 height 9
radio input "true"
click at [634, 544] on button "Next" at bounding box center [600, 543] width 183 height 45
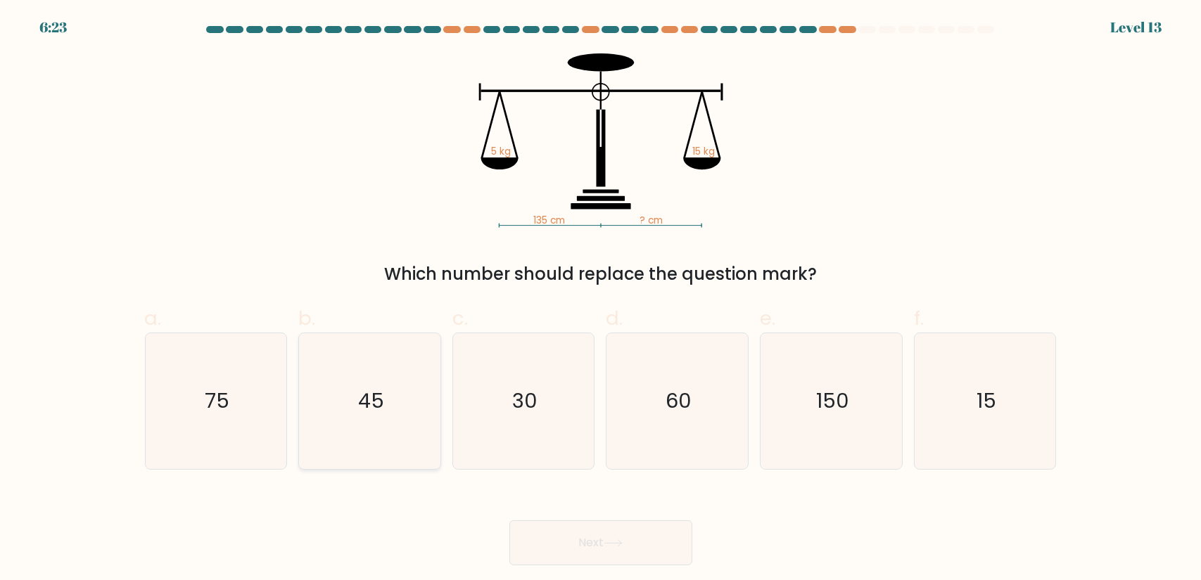
click at [404, 436] on icon "45" at bounding box center [370, 401] width 136 height 136
click at [601, 300] on input "b. 45" at bounding box center [601, 295] width 1 height 9
radio input "true"
click at [626, 552] on button "Next" at bounding box center [600, 543] width 183 height 45
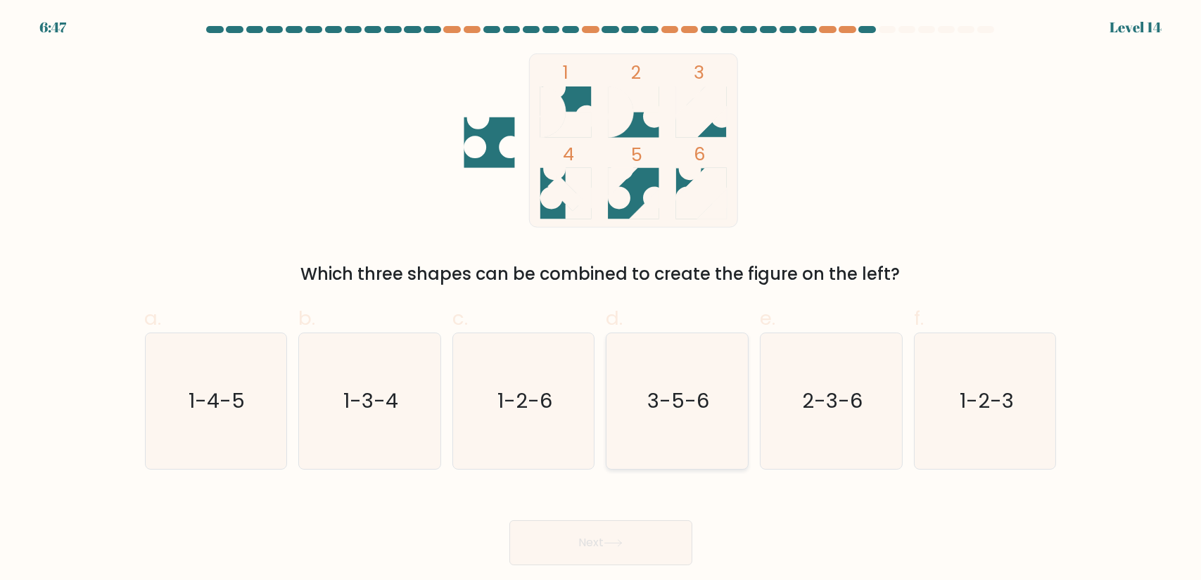
click at [658, 451] on icon "3-5-6" at bounding box center [677, 401] width 136 height 136
click at [601, 300] on input "d. 3-5-6" at bounding box center [601, 295] width 1 height 9
radio input "true"
click at [668, 546] on button "Next" at bounding box center [600, 543] width 183 height 45
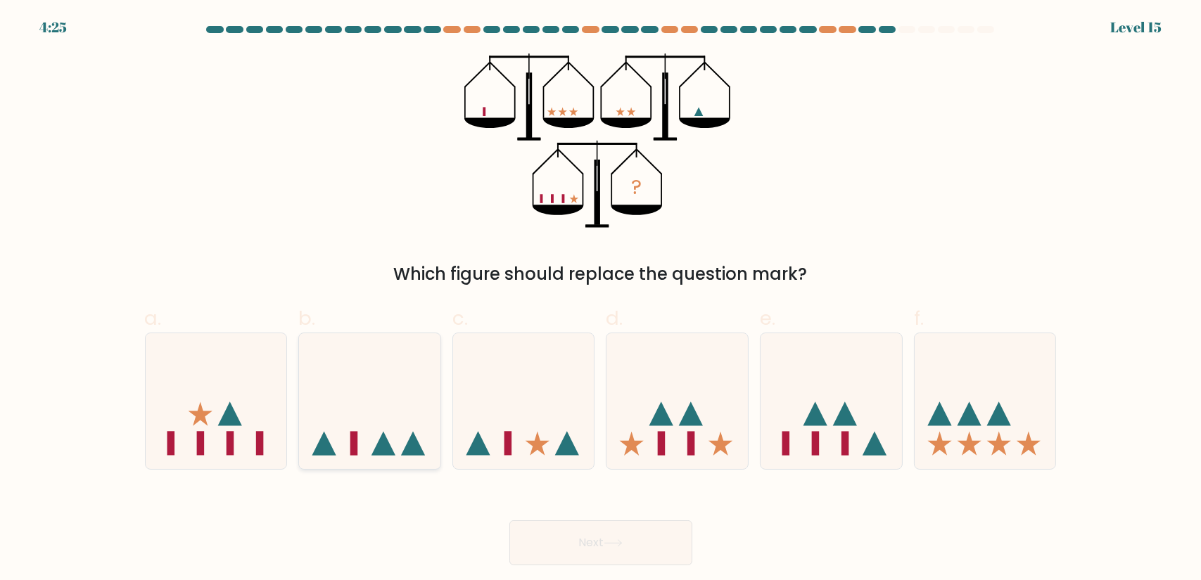
click at [435, 405] on icon at bounding box center [369, 401] width 141 height 117
click at [601, 300] on input "b." at bounding box center [601, 295] width 1 height 9
radio input "true"
click at [623, 541] on icon at bounding box center [613, 544] width 19 height 8
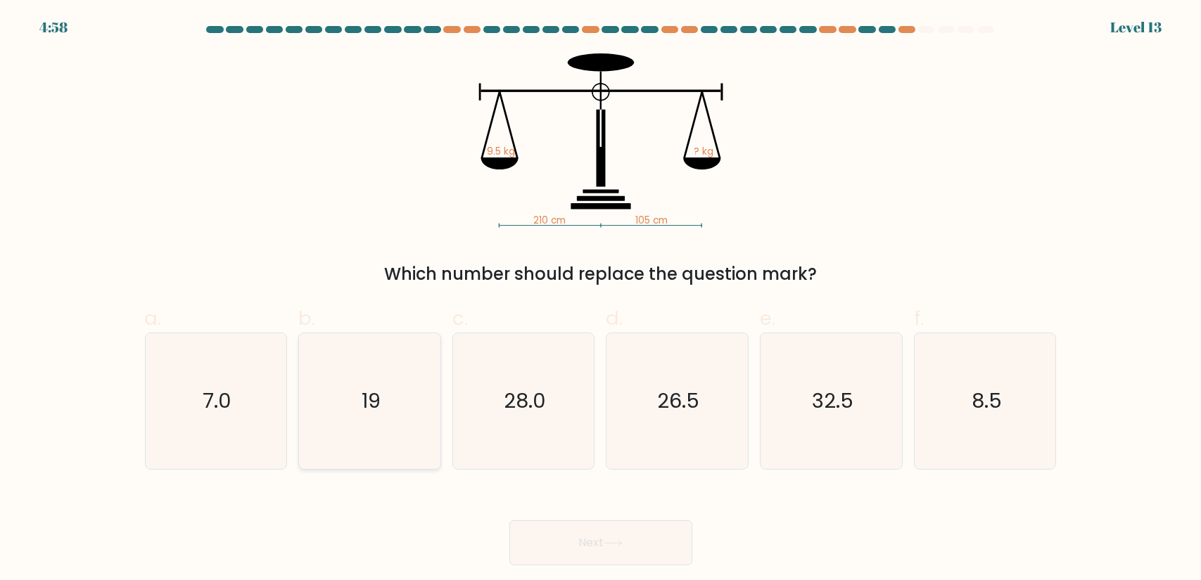
click at [331, 386] on icon "19" at bounding box center [370, 401] width 136 height 136
click at [601, 300] on input "b. 19" at bounding box center [601, 295] width 1 height 9
radio input "true"
click at [633, 544] on button "Next" at bounding box center [600, 543] width 183 height 45
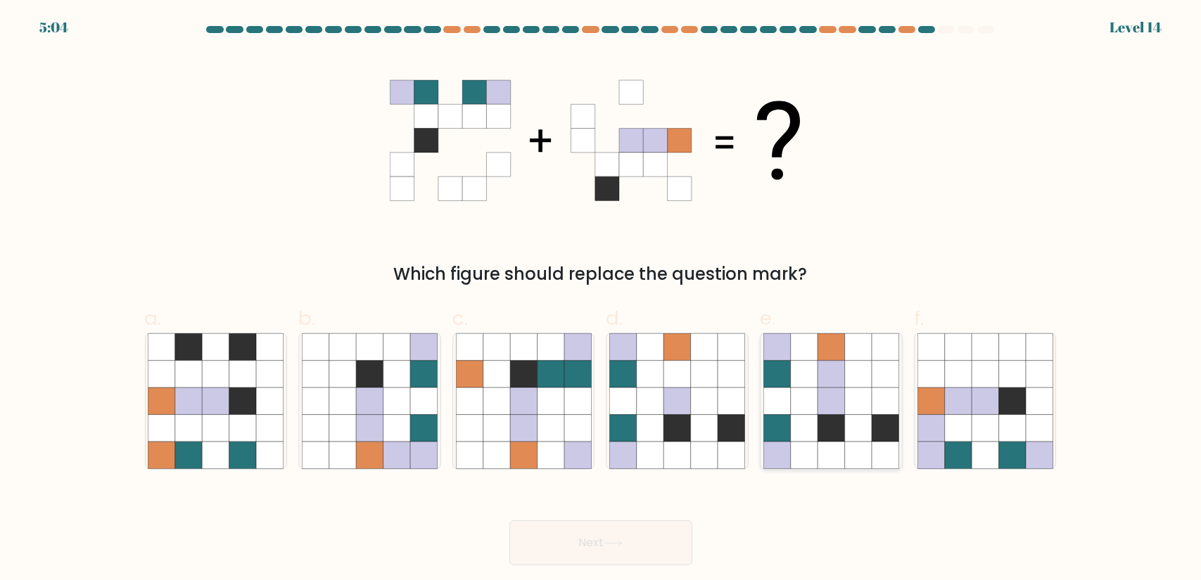
click at [879, 411] on icon at bounding box center [885, 401] width 27 height 27
click at [601, 300] on input "e." at bounding box center [601, 295] width 1 height 9
radio input "true"
click at [658, 549] on button "Next" at bounding box center [600, 543] width 183 height 45
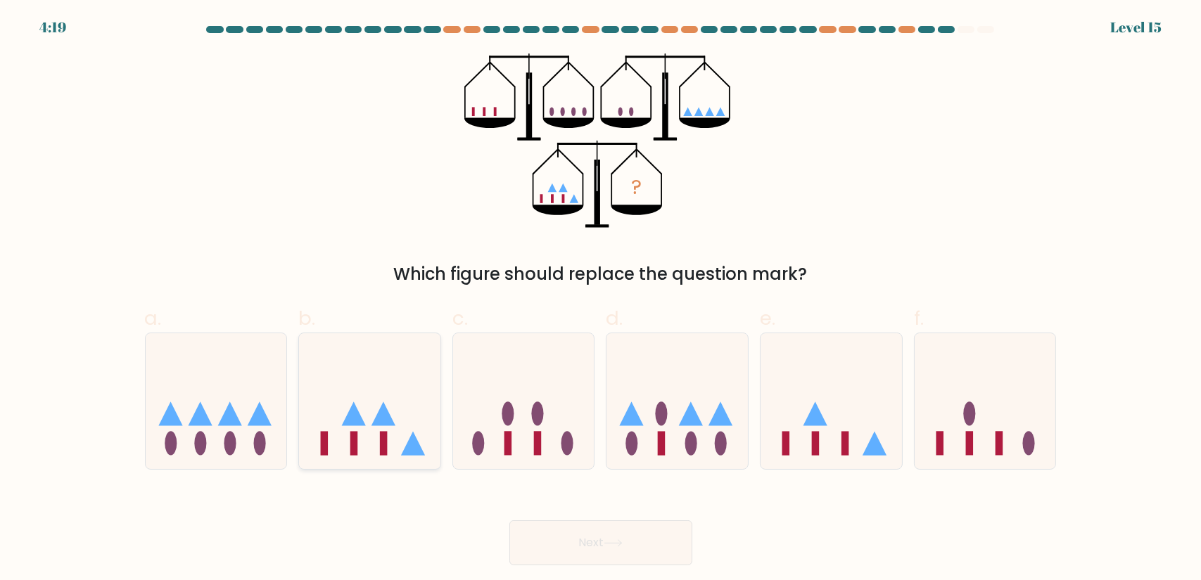
click at [383, 355] on icon at bounding box center [369, 401] width 141 height 117
click at [601, 300] on input "b." at bounding box center [601, 295] width 1 height 9
radio input "true"
click at [611, 537] on button "Next" at bounding box center [600, 543] width 183 height 45
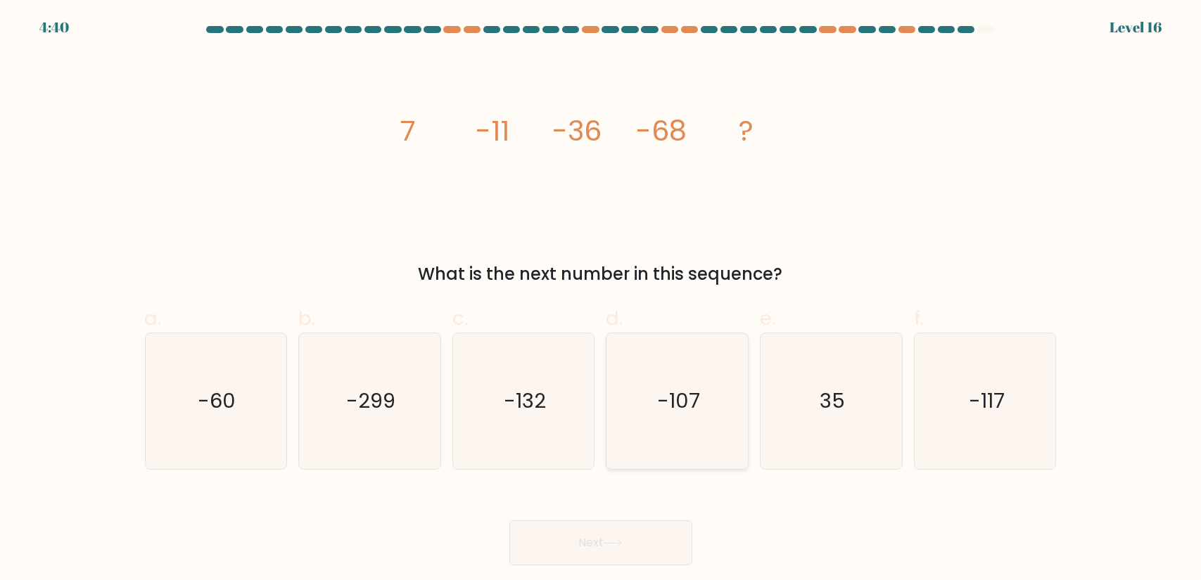
click at [745, 355] on icon "-107" at bounding box center [677, 401] width 136 height 136
click at [601, 300] on input "d. -107" at bounding box center [601, 295] width 1 height 9
radio input "true"
click at [656, 537] on button "Next" at bounding box center [600, 543] width 183 height 45
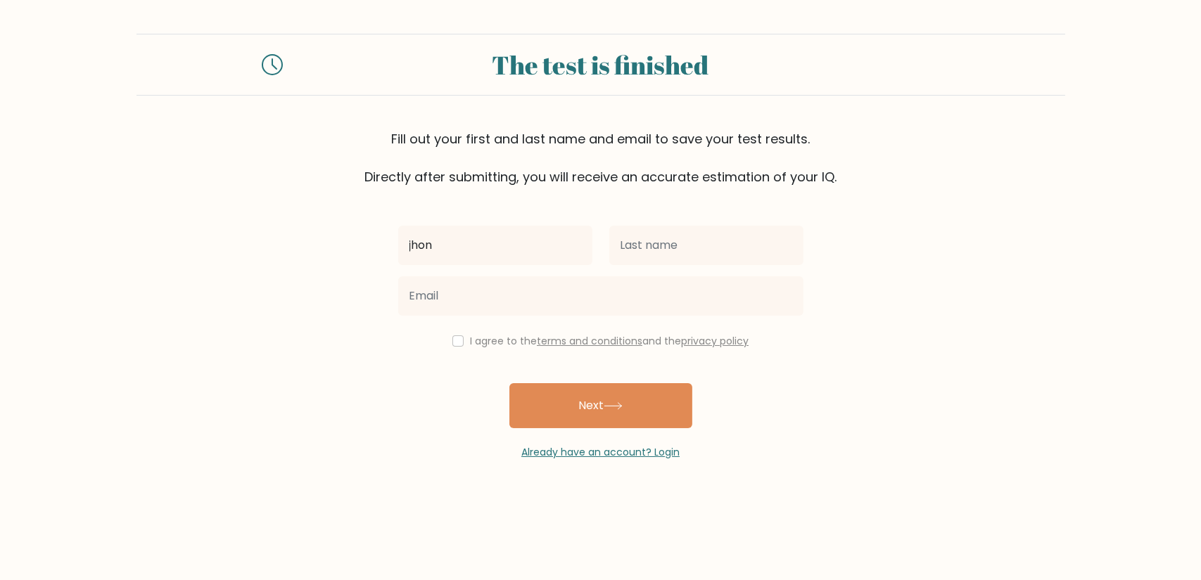
type input "jhon"
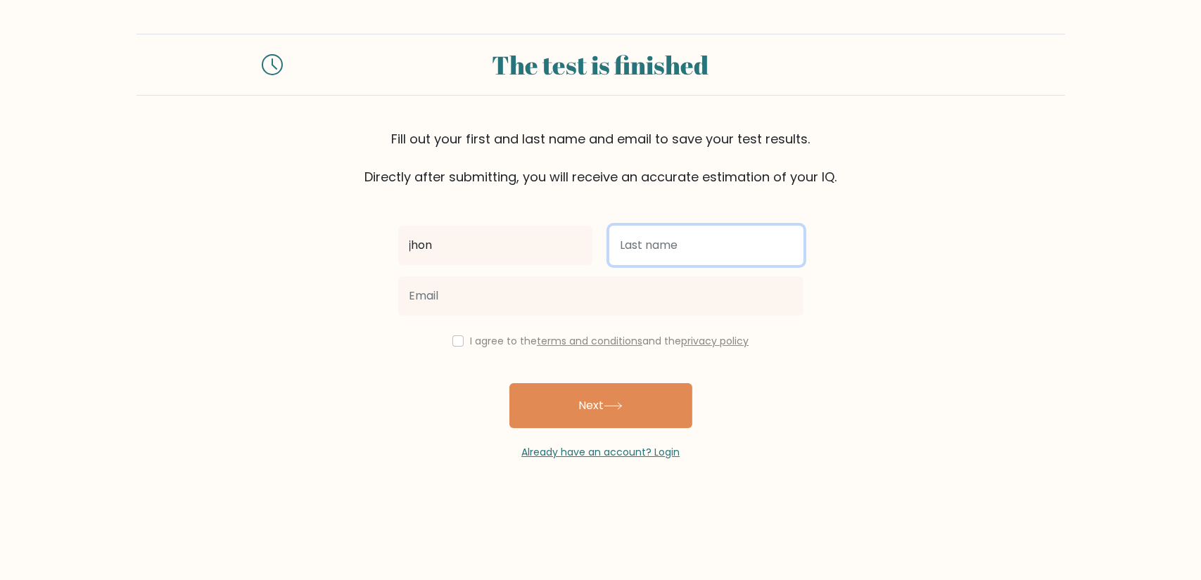
click at [701, 257] on input "text" at bounding box center [706, 245] width 194 height 39
type input "doe"
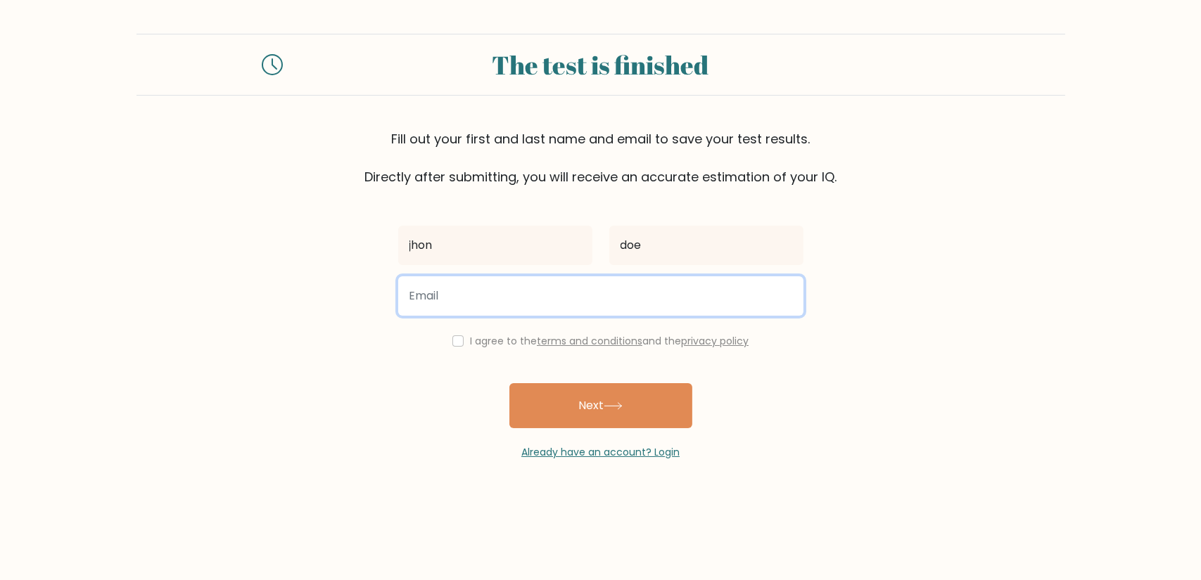
click at [744, 293] on input "email" at bounding box center [600, 295] width 405 height 39
type input "walkinggfuelbillboard@gmail.com"
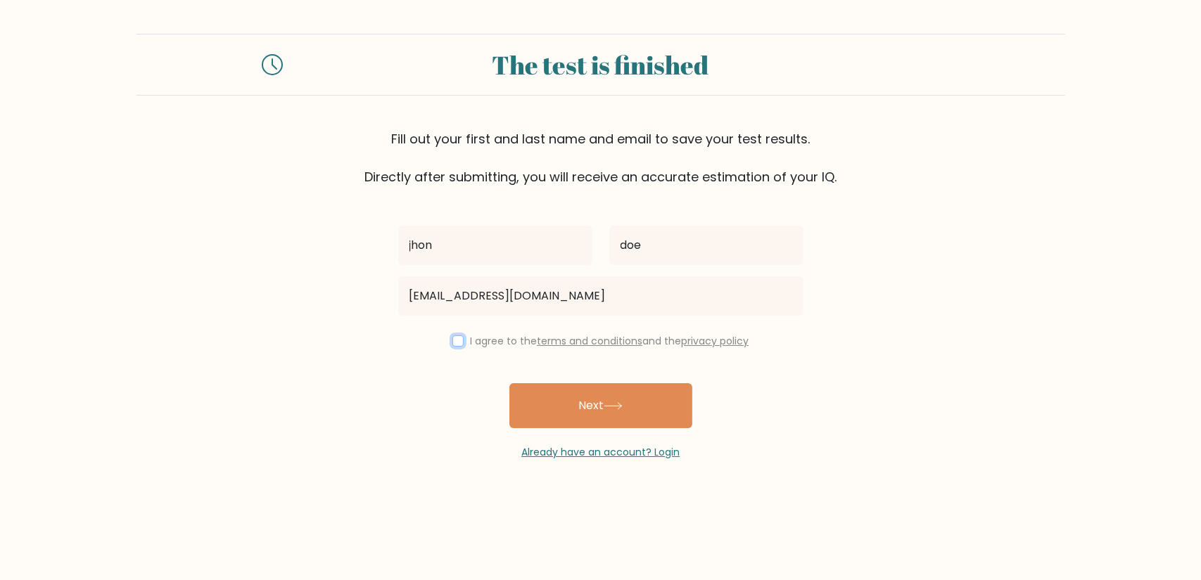
click at [452, 338] on input "checkbox" at bounding box center [457, 341] width 11 height 11
checkbox input "true"
drag, startPoint x: 588, startPoint y: 395, endPoint x: 579, endPoint y: 419, distance: 25.6
click at [588, 395] on button "Next" at bounding box center [600, 405] width 183 height 45
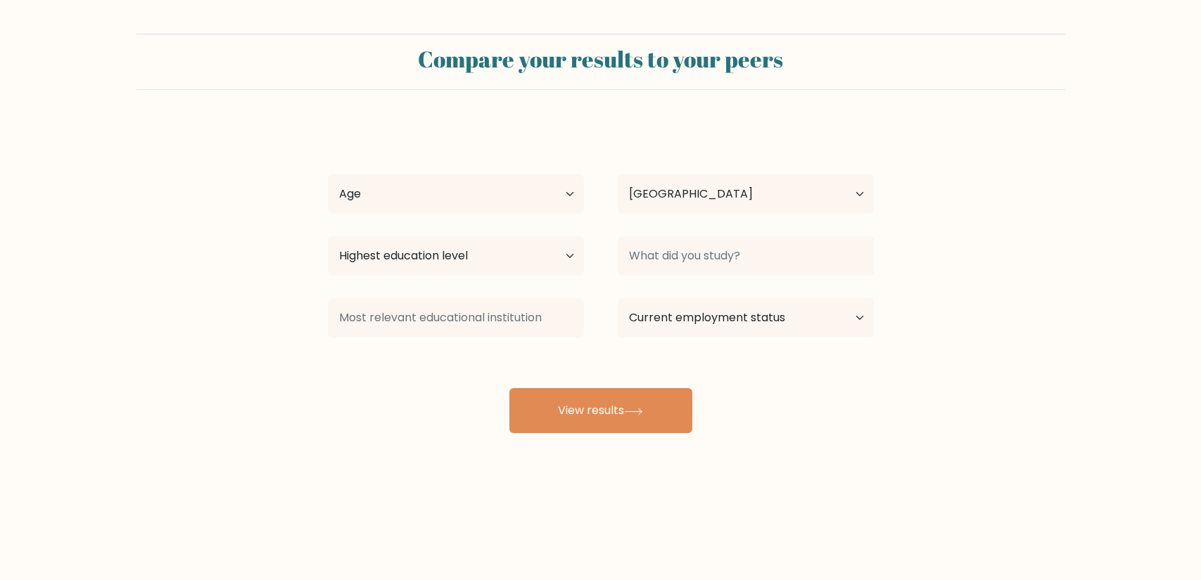
select select "US"
click at [502, 192] on select "Age Under 18 years old 18-24 years old 25-34 years old 35-44 years old 45-54 ye…" at bounding box center [456, 193] width 256 height 39
select select "18_24"
click at [328, 174] on select "Age Under 18 years old 18-24 years old 25-34 years old 35-44 years old 45-54 ye…" at bounding box center [456, 193] width 256 height 39
click at [482, 254] on select "Highest education level No schooling Primary Lower Secondary Upper Secondary Oc…" at bounding box center [456, 255] width 256 height 39
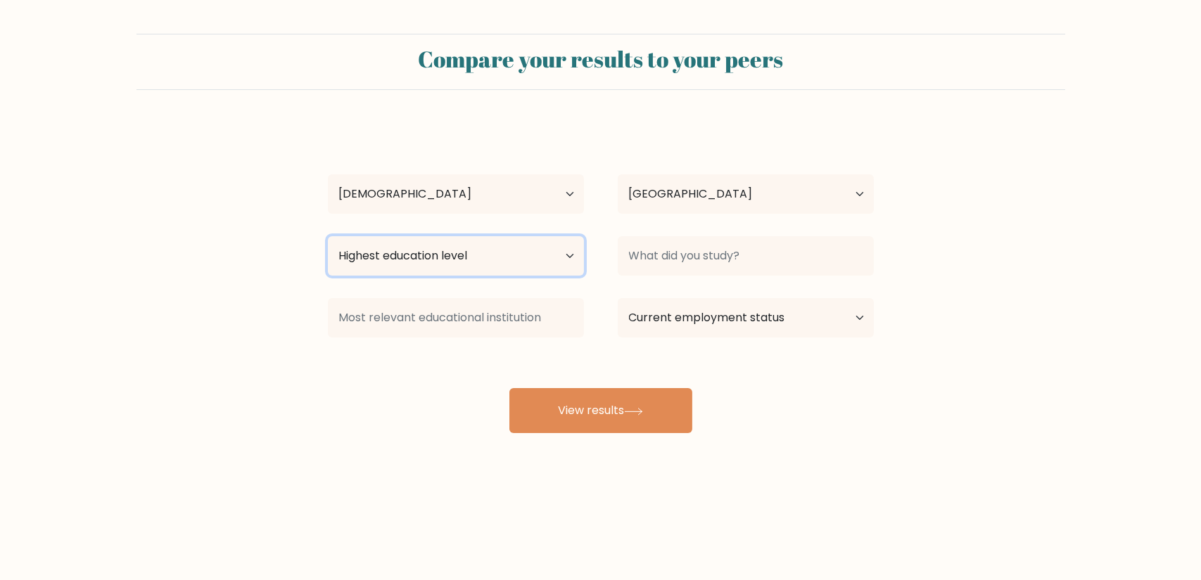
select select "upper_secondary"
click at [328, 236] on select "Highest education level No schooling Primary Lower Secondary Upper Secondary Oc…" at bounding box center [456, 255] width 256 height 39
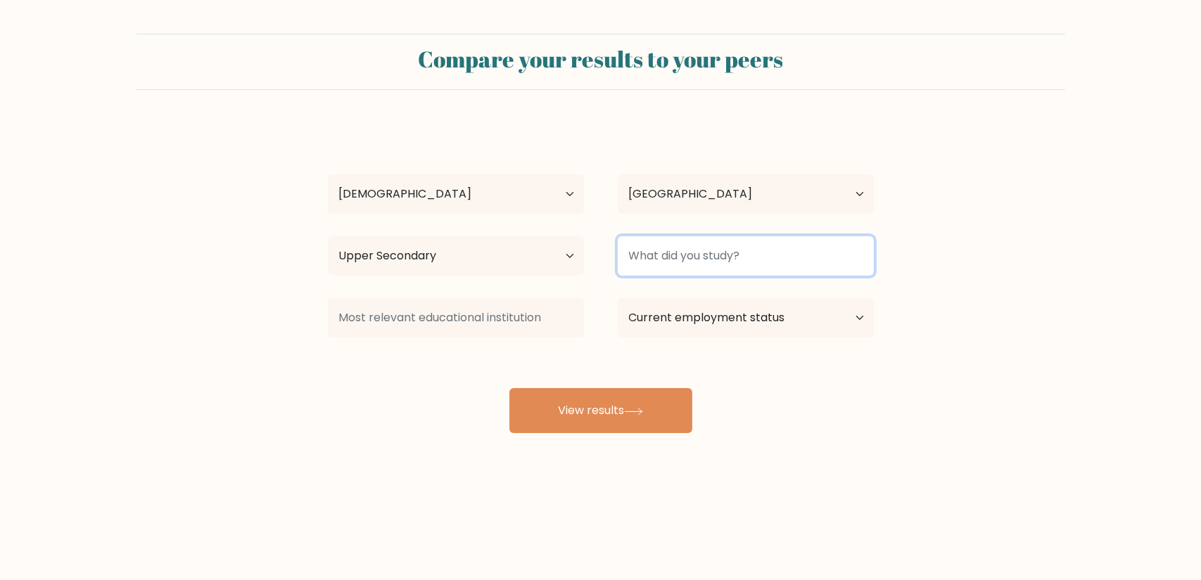
click at [668, 252] on input at bounding box center [746, 255] width 256 height 39
type input "n"
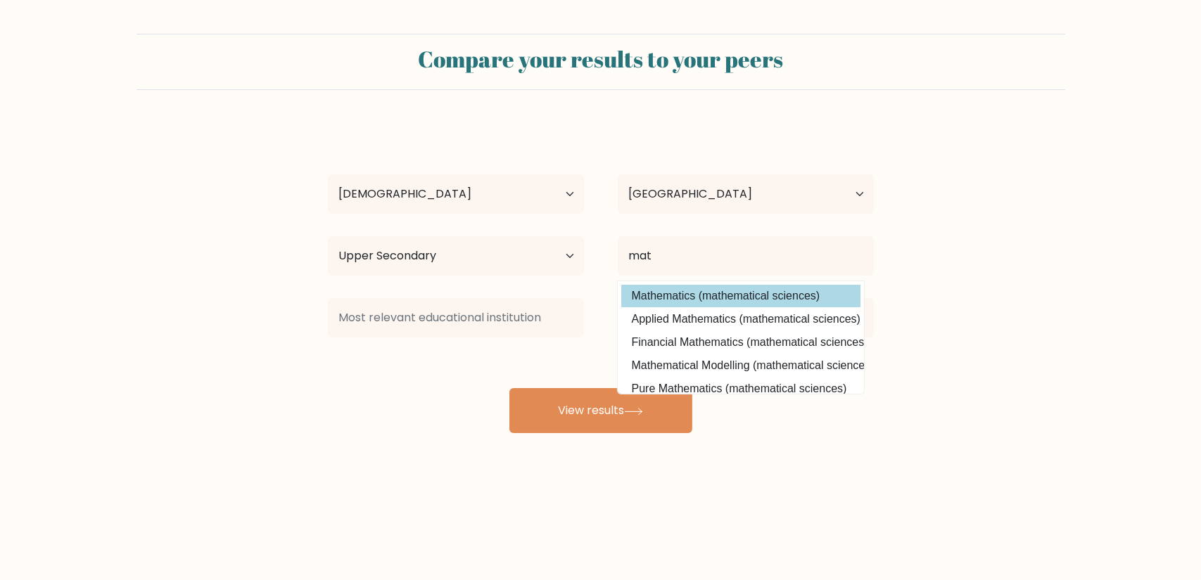
click at [714, 296] on option "Mathematics (mathematical sciences)" at bounding box center [740, 296] width 239 height 23
type input "Mathematics"
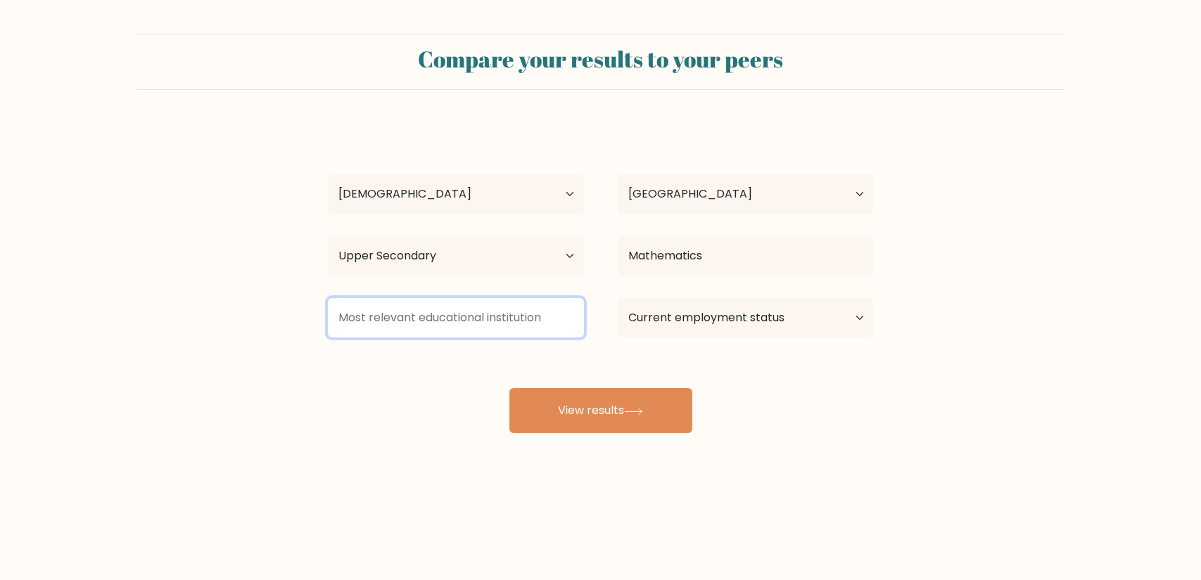
click at [495, 310] on input at bounding box center [456, 317] width 256 height 39
type input "none"
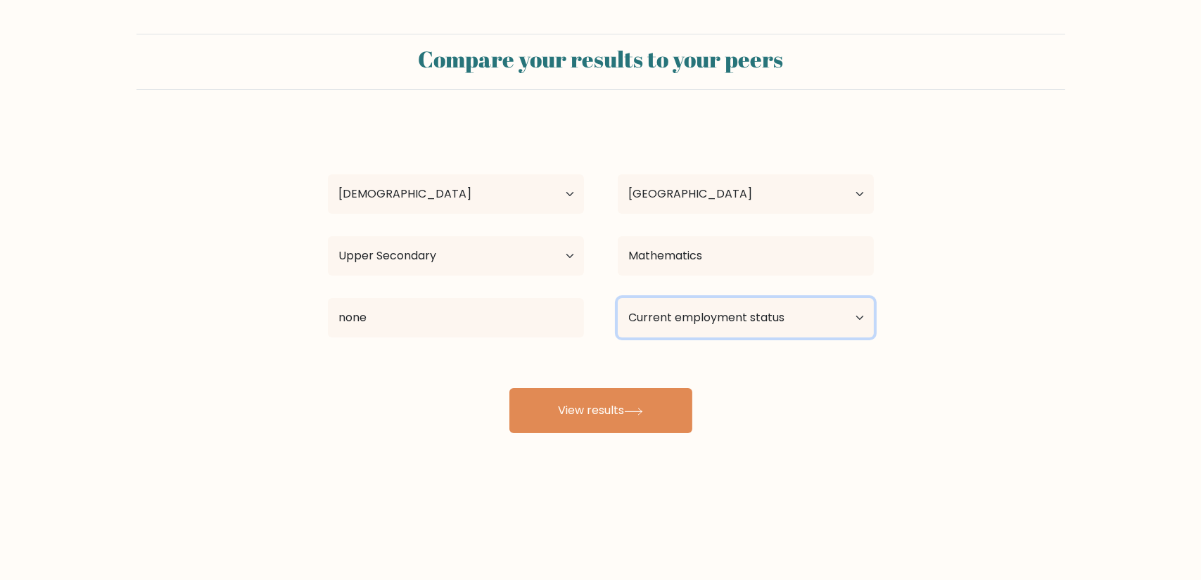
click at [699, 302] on select "Current employment status Employed Student Retired Other / prefer not to answer" at bounding box center [746, 317] width 256 height 39
click at [618, 298] on select "Current employment status Employed Student Retired Other / prefer not to answer" at bounding box center [746, 317] width 256 height 39
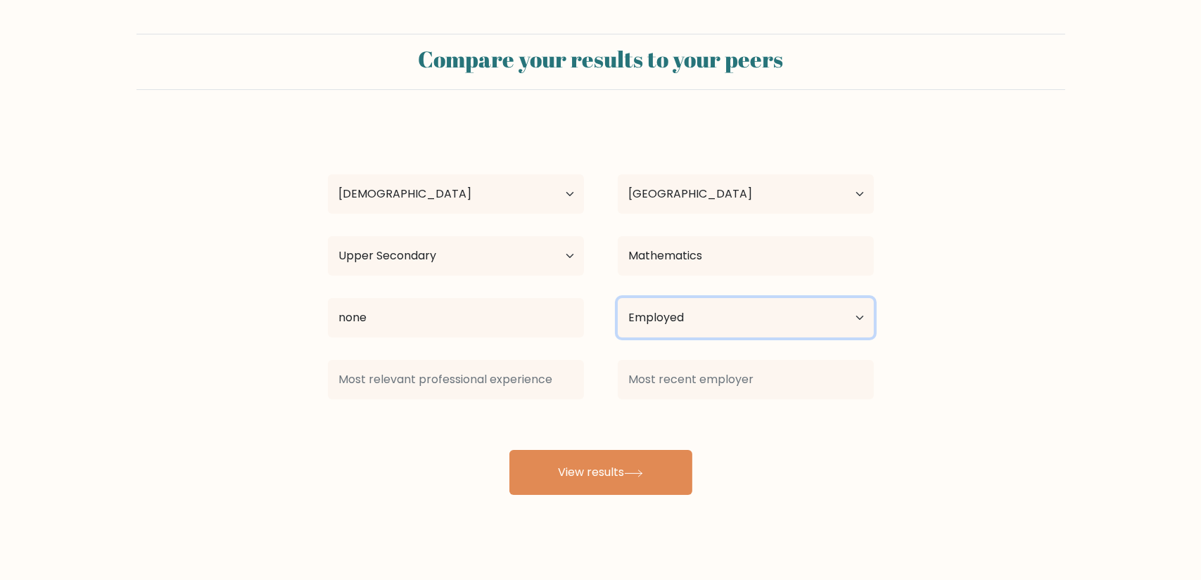
drag, startPoint x: 707, startPoint y: 327, endPoint x: 708, endPoint y: 337, distance: 9.9
click at [707, 327] on select "Current employment status Employed Student Retired Other / prefer not to answer" at bounding box center [746, 317] width 256 height 39
select select "other"
click at [618, 298] on select "Current employment status Employed Student Retired Other / prefer not to answer" at bounding box center [746, 317] width 256 height 39
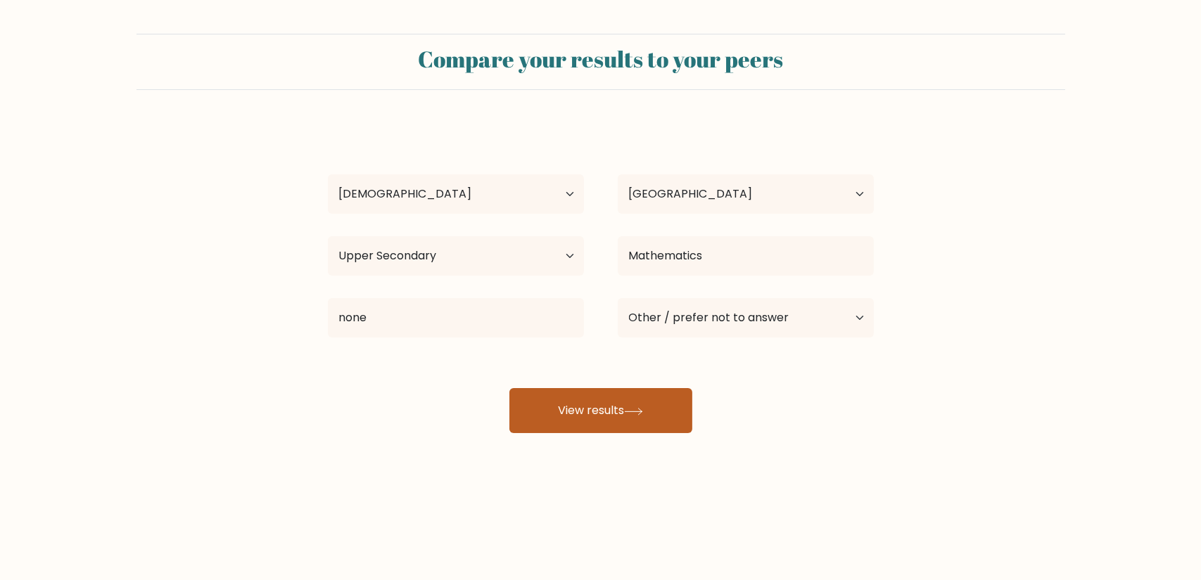
click at [654, 421] on button "View results" at bounding box center [600, 410] width 183 height 45
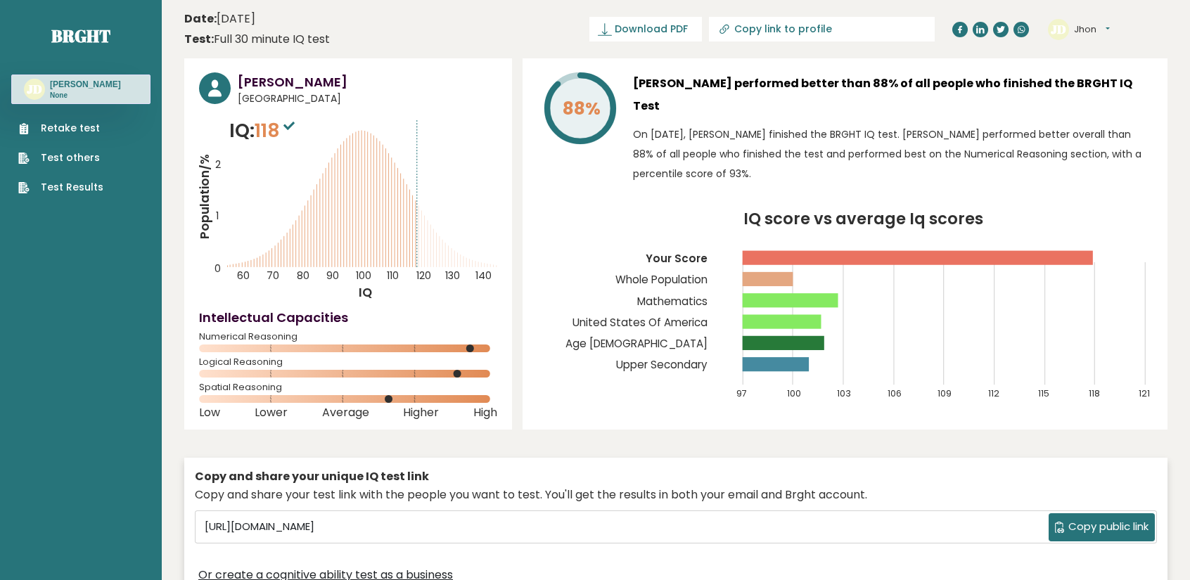
click at [70, 190] on link "Test Results" at bounding box center [60, 187] width 85 height 15
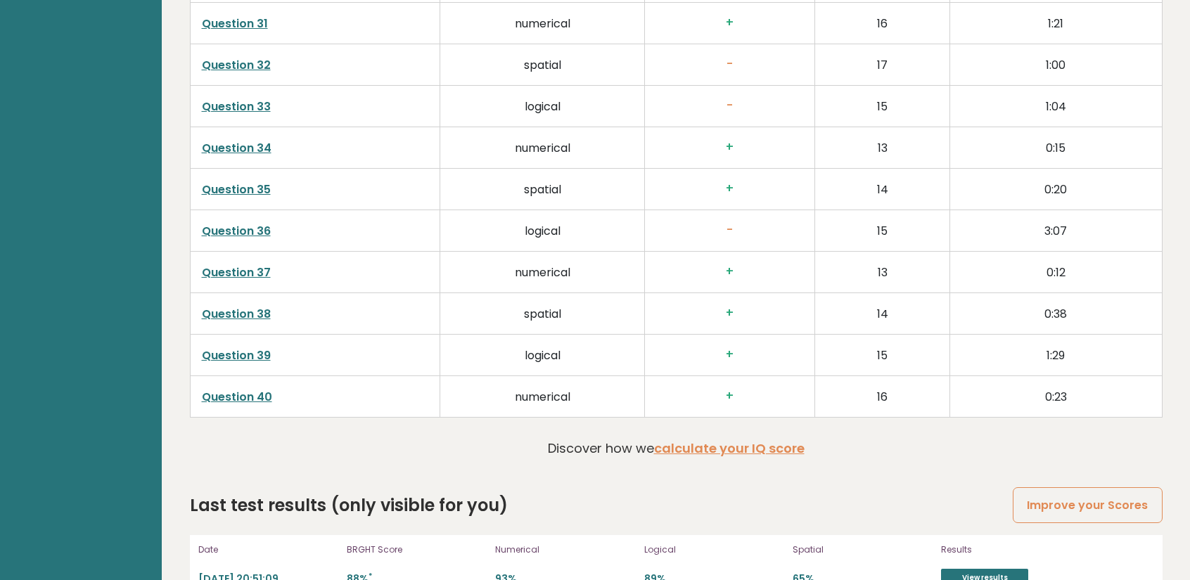
scroll to position [3586, 0]
